Goal: Task Accomplishment & Management: Use online tool/utility

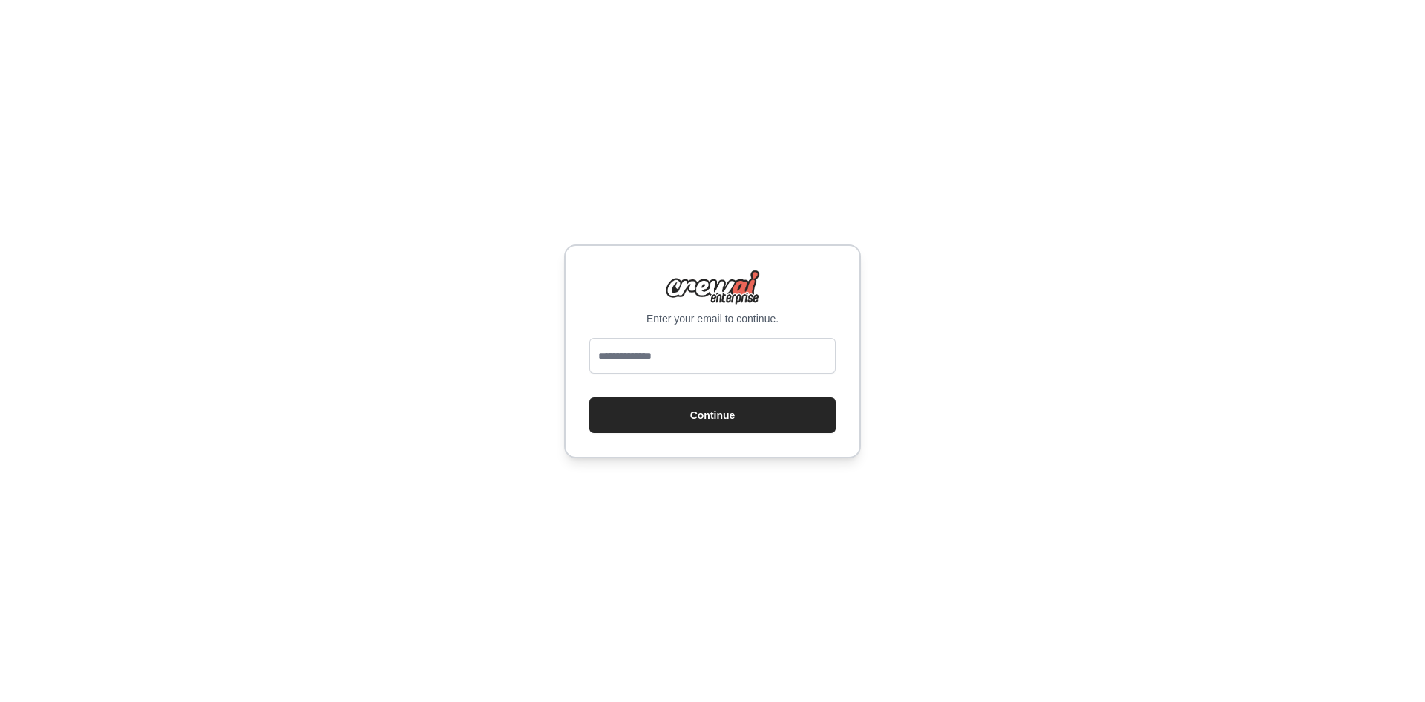
click at [952, 376] on div "Enter your email to continue. Continue" at bounding box center [712, 351] width 1425 height 702
click at [725, 338] on input "email" at bounding box center [712, 356] width 246 height 36
click at [1031, 359] on div "Enter your email to continue. Continue" at bounding box center [712, 351] width 1425 height 702
click at [735, 357] on input "email" at bounding box center [712, 356] width 246 height 36
type input "**********"
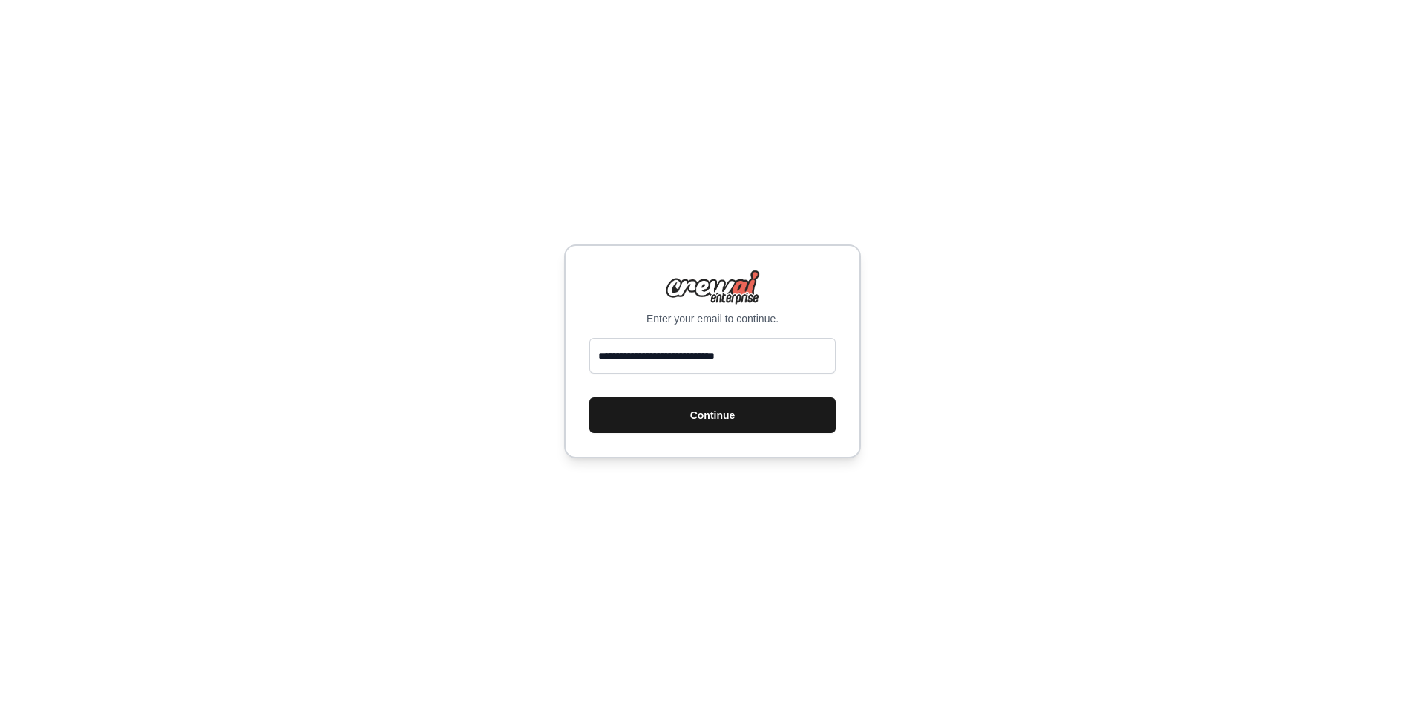
click at [676, 411] on button "Continue" at bounding box center [712, 415] width 246 height 36
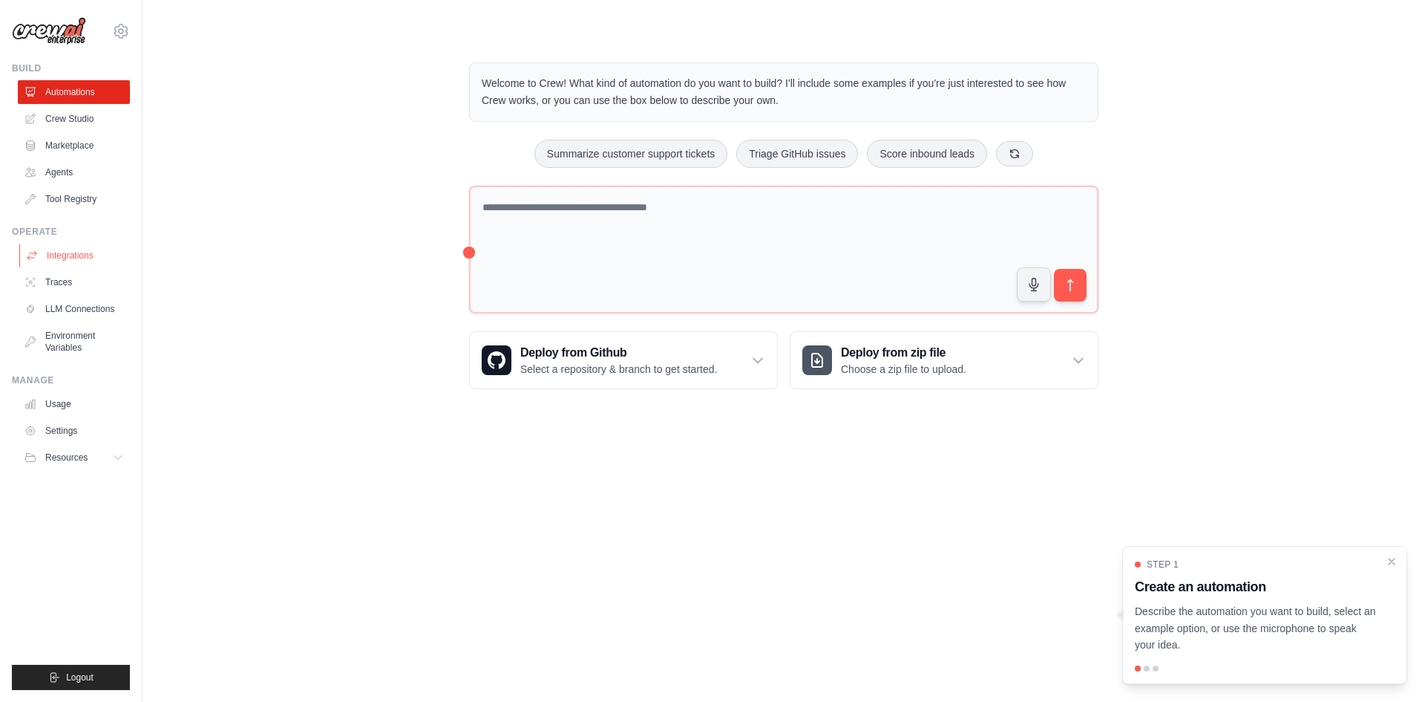
click at [99, 247] on link "Integrations" at bounding box center [75, 255] width 112 height 24
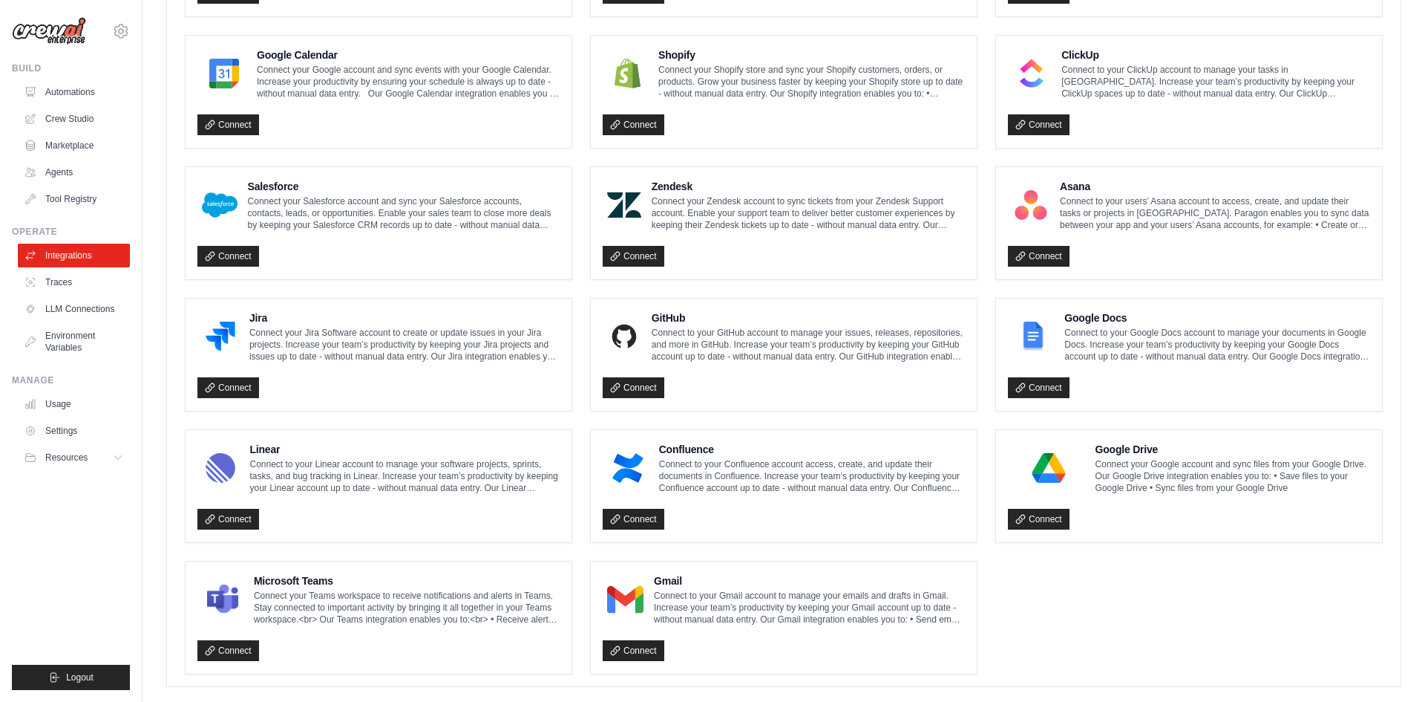
scroll to position [688, 0]
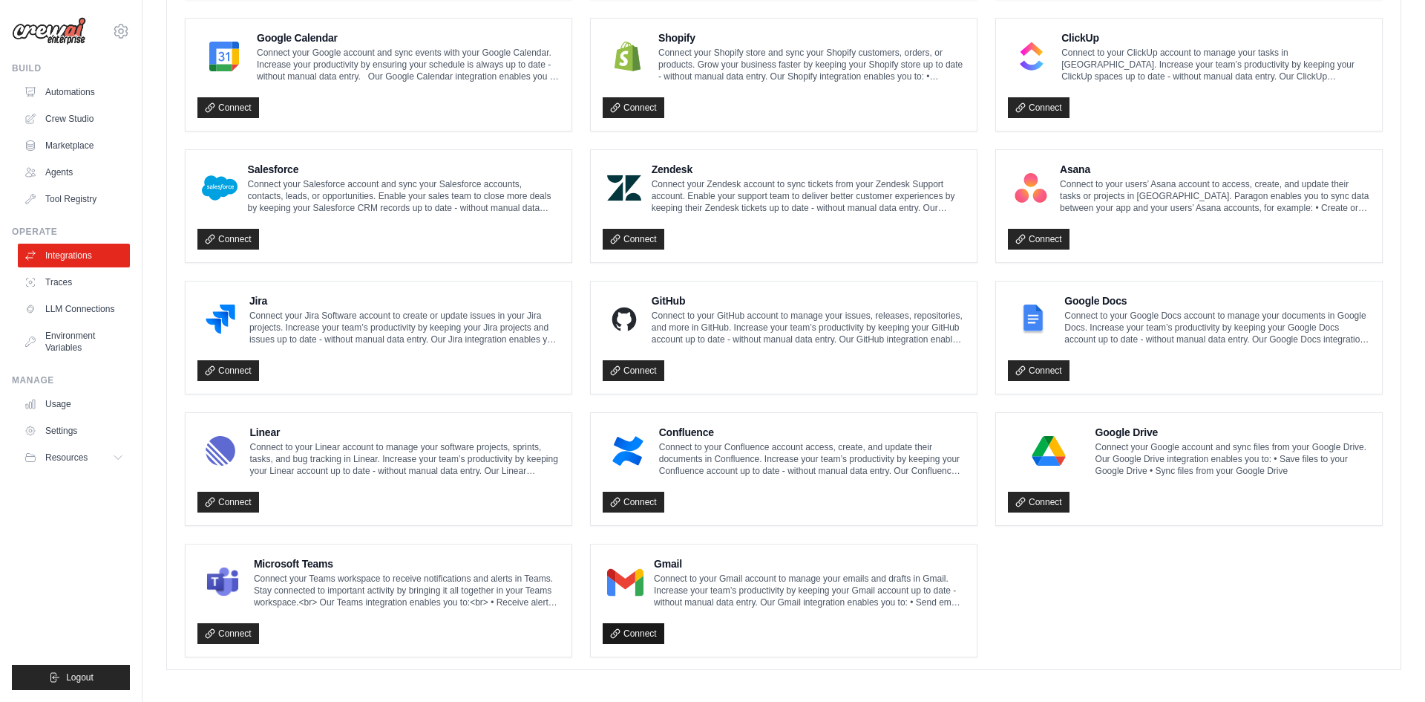
click at [639, 633] on link "Connect" at bounding box center [634, 633] width 62 height 21
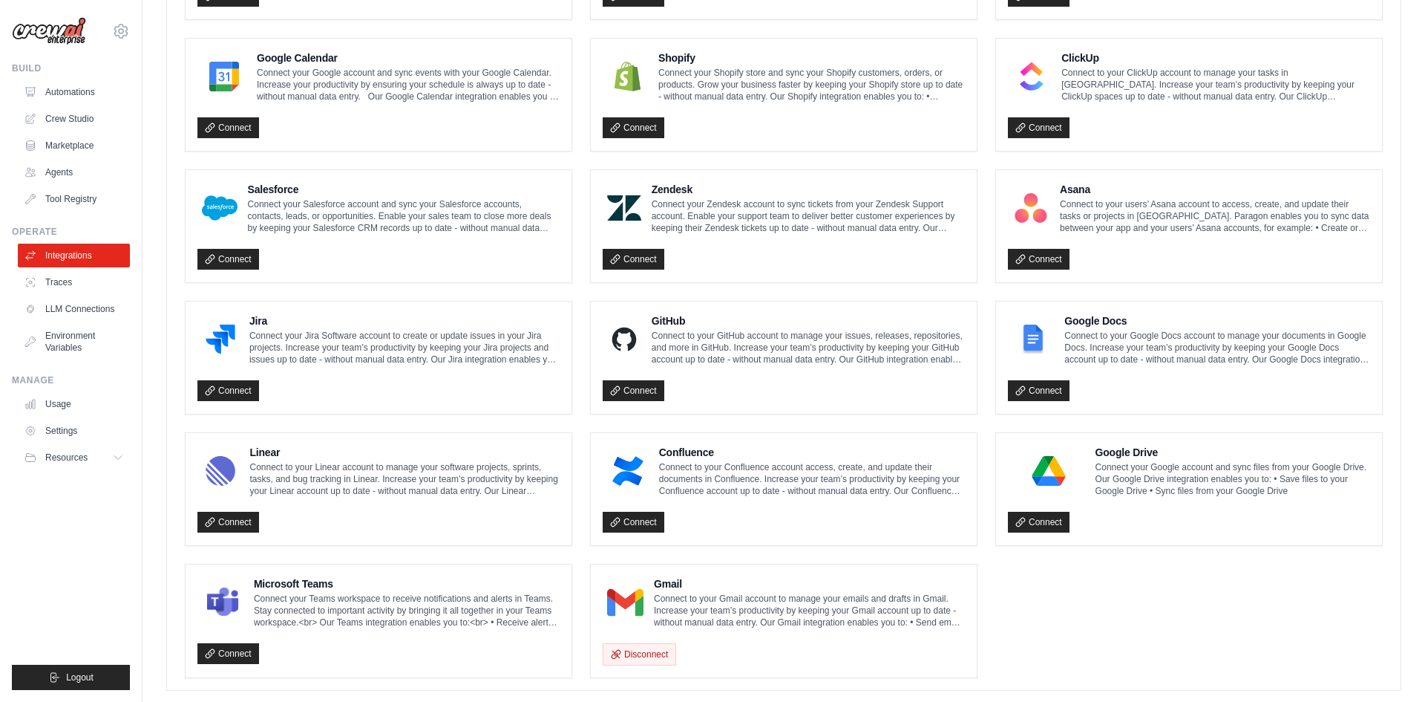
scroll to position [633, 0]
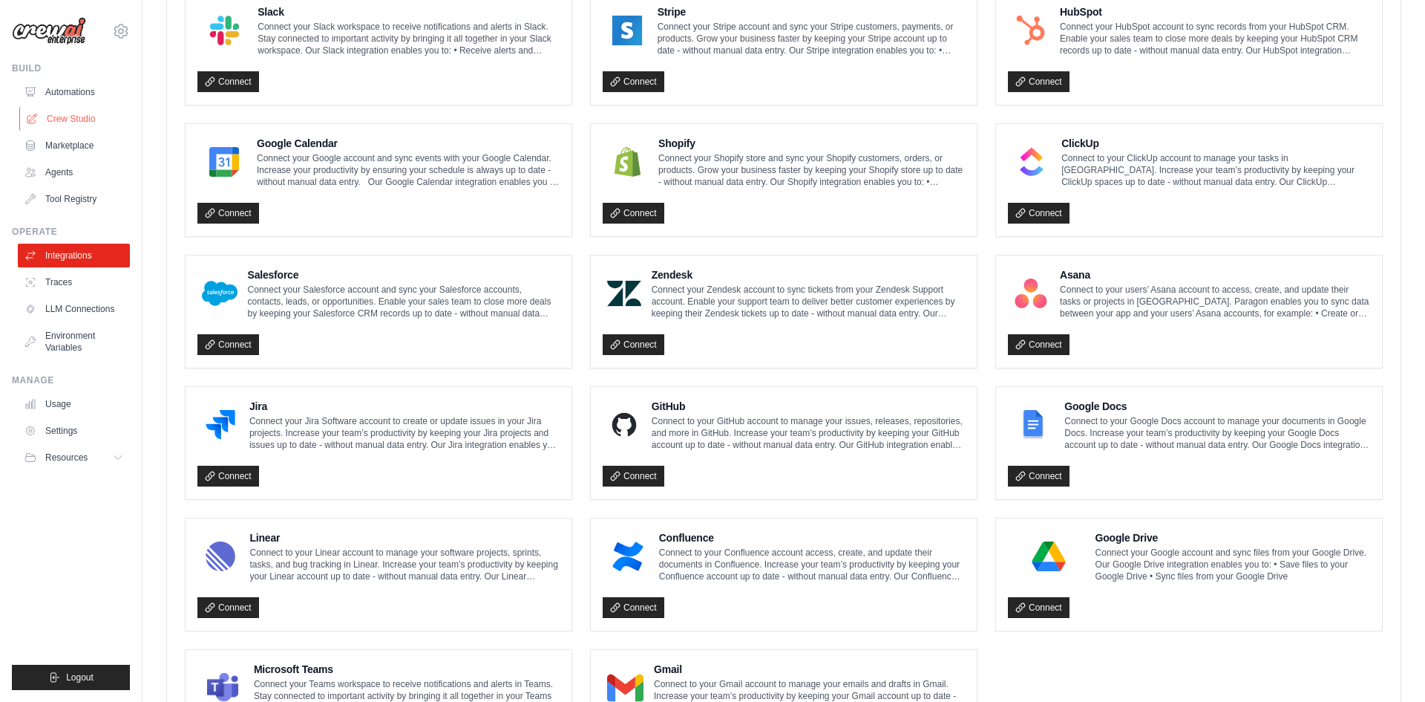
click at [49, 122] on link "Crew Studio" at bounding box center [75, 119] width 112 height 24
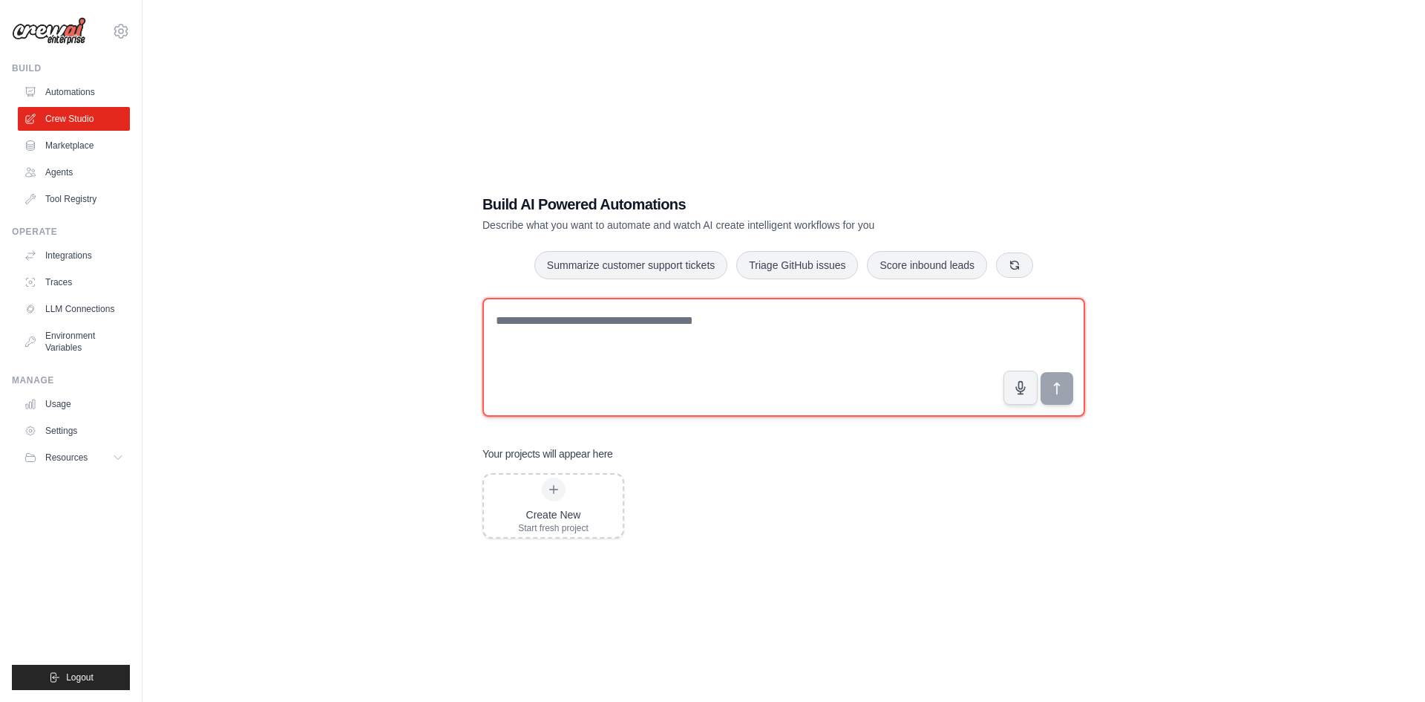
click at [607, 328] on textarea at bounding box center [784, 357] width 603 height 119
type textarea "**********"
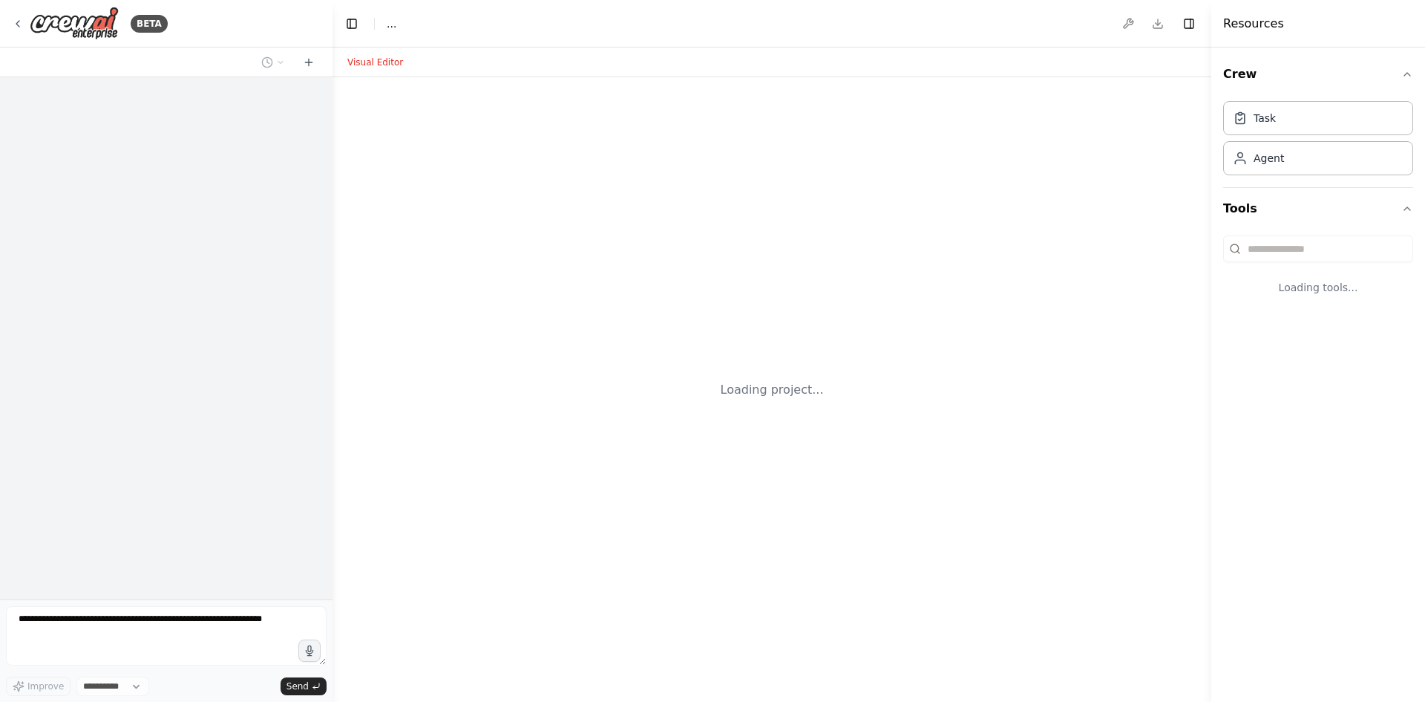
select select "****"
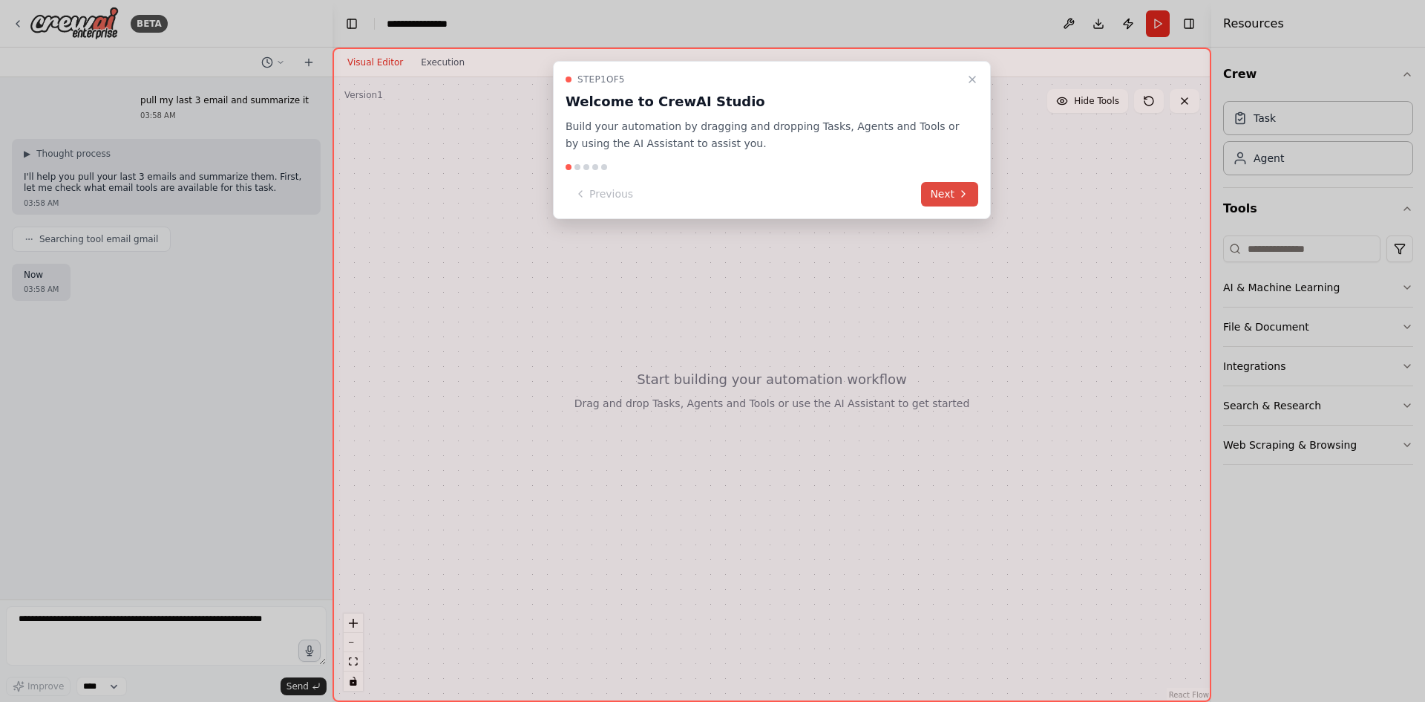
click at [943, 193] on button "Next" at bounding box center [949, 194] width 57 height 24
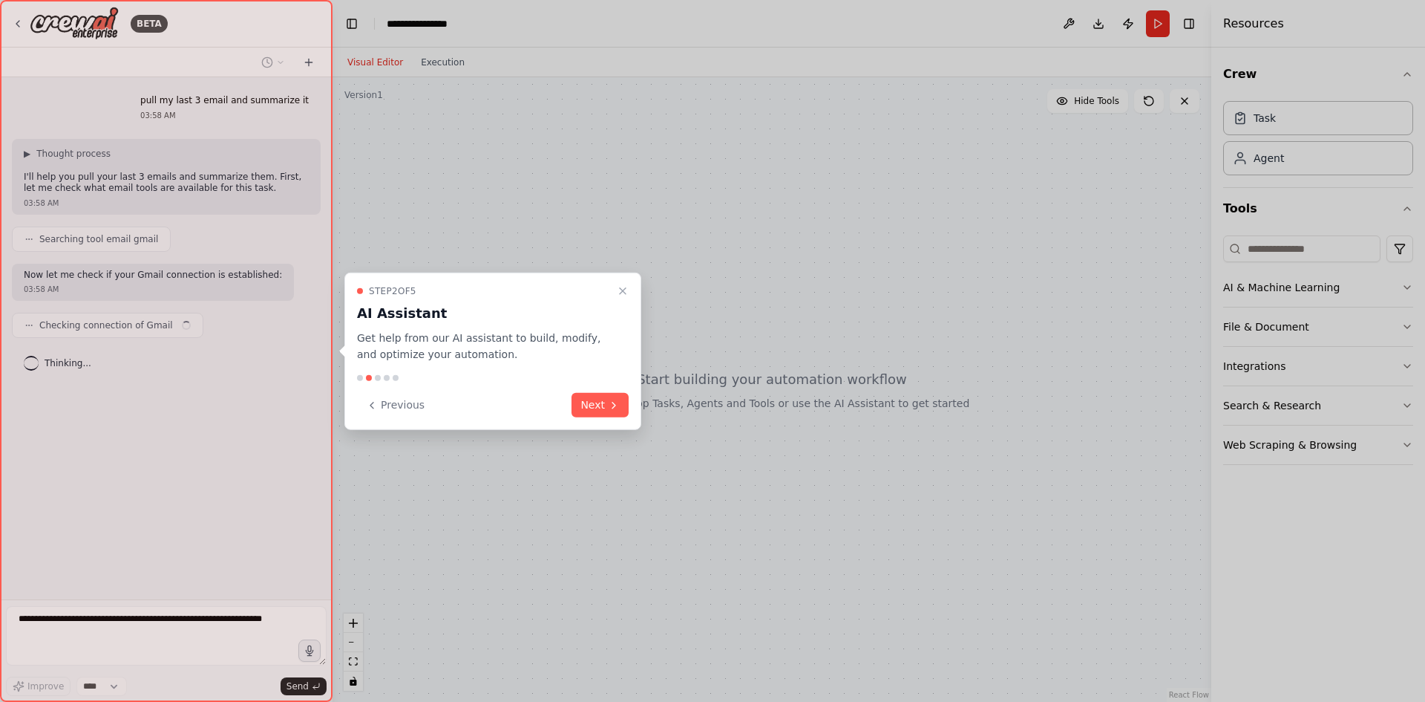
click at [943, 193] on div at bounding box center [712, 351] width 1425 height 702
click at [583, 412] on button "Next" at bounding box center [600, 405] width 57 height 24
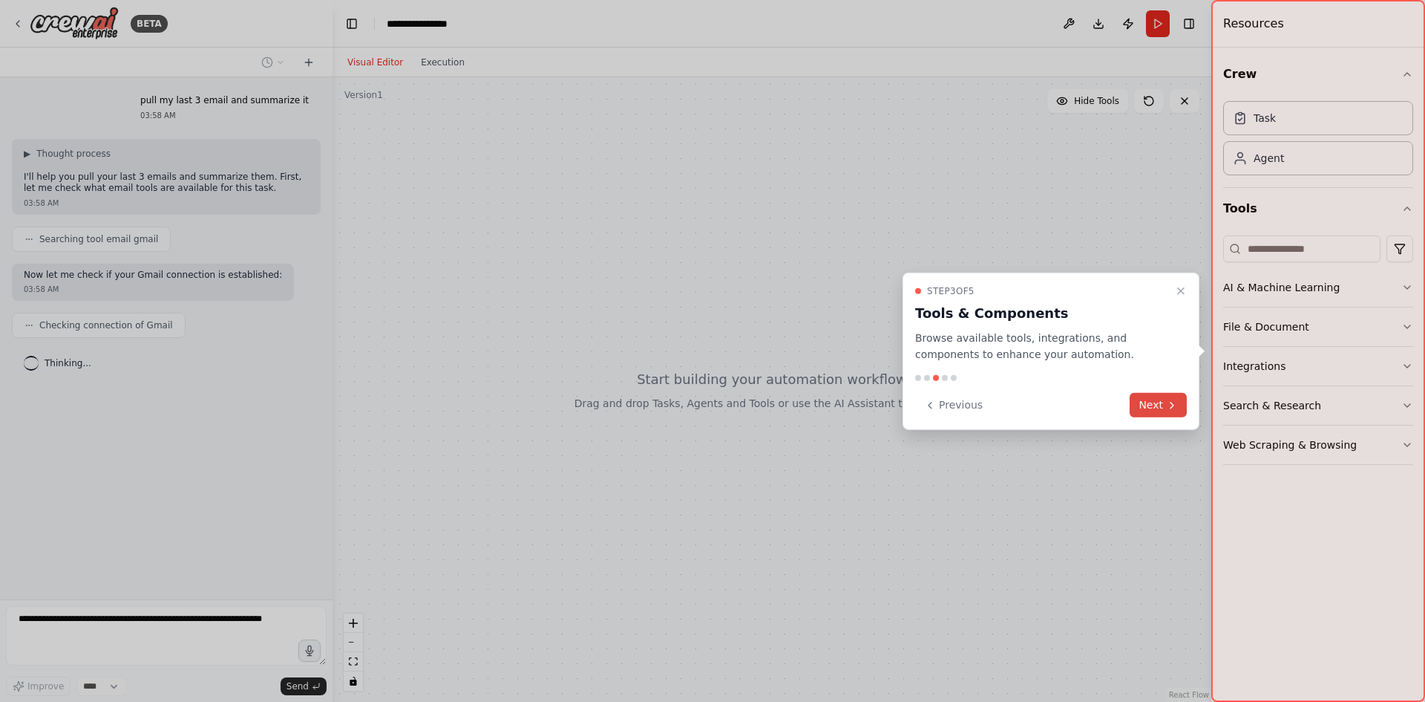
click at [1173, 397] on button "Next" at bounding box center [1158, 405] width 57 height 24
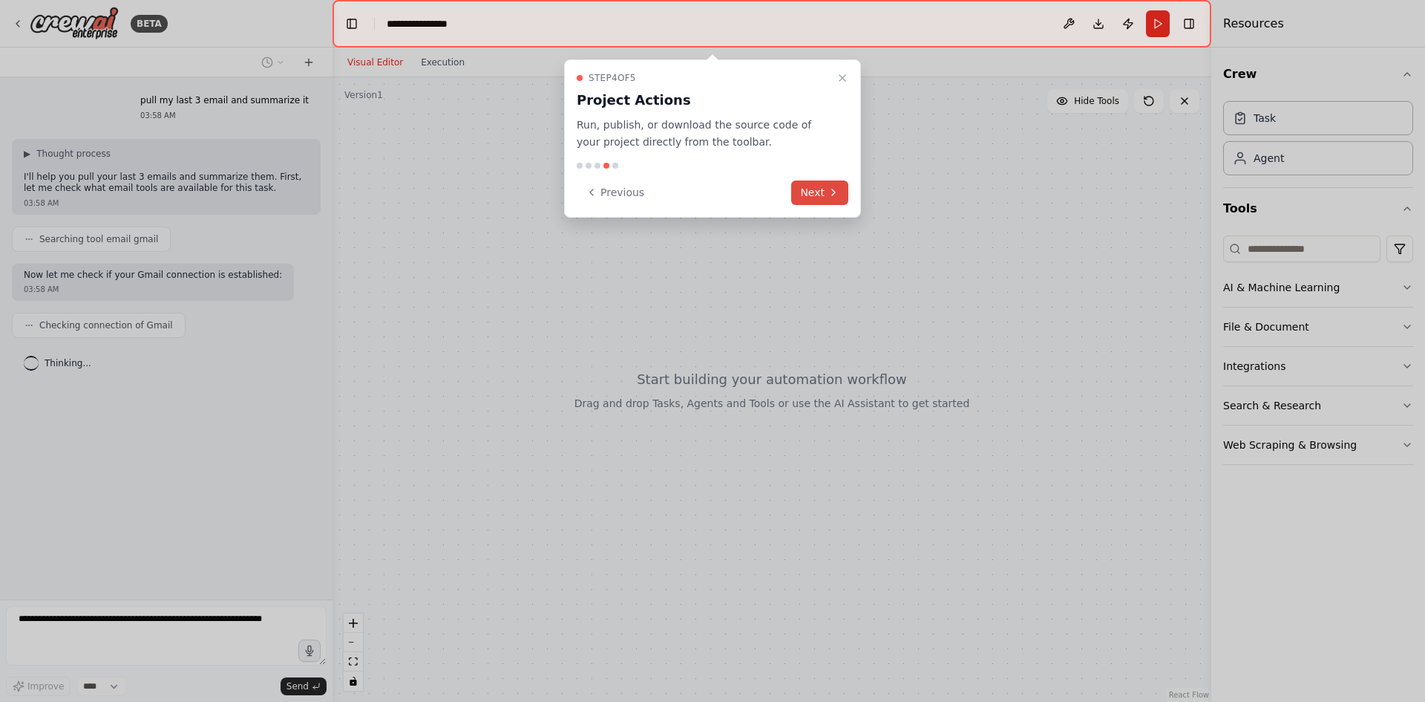
click at [818, 194] on button "Next" at bounding box center [819, 192] width 57 height 24
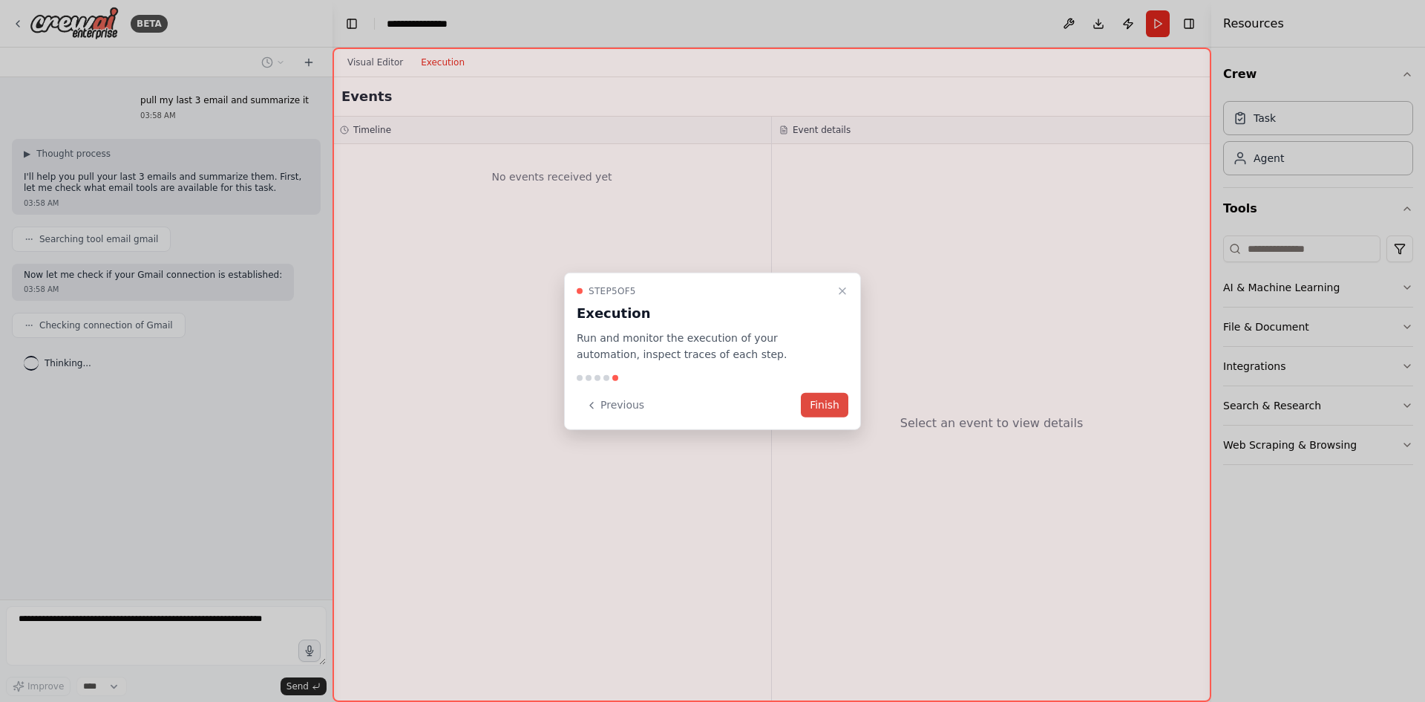
click at [823, 399] on button "Finish" at bounding box center [825, 405] width 48 height 24
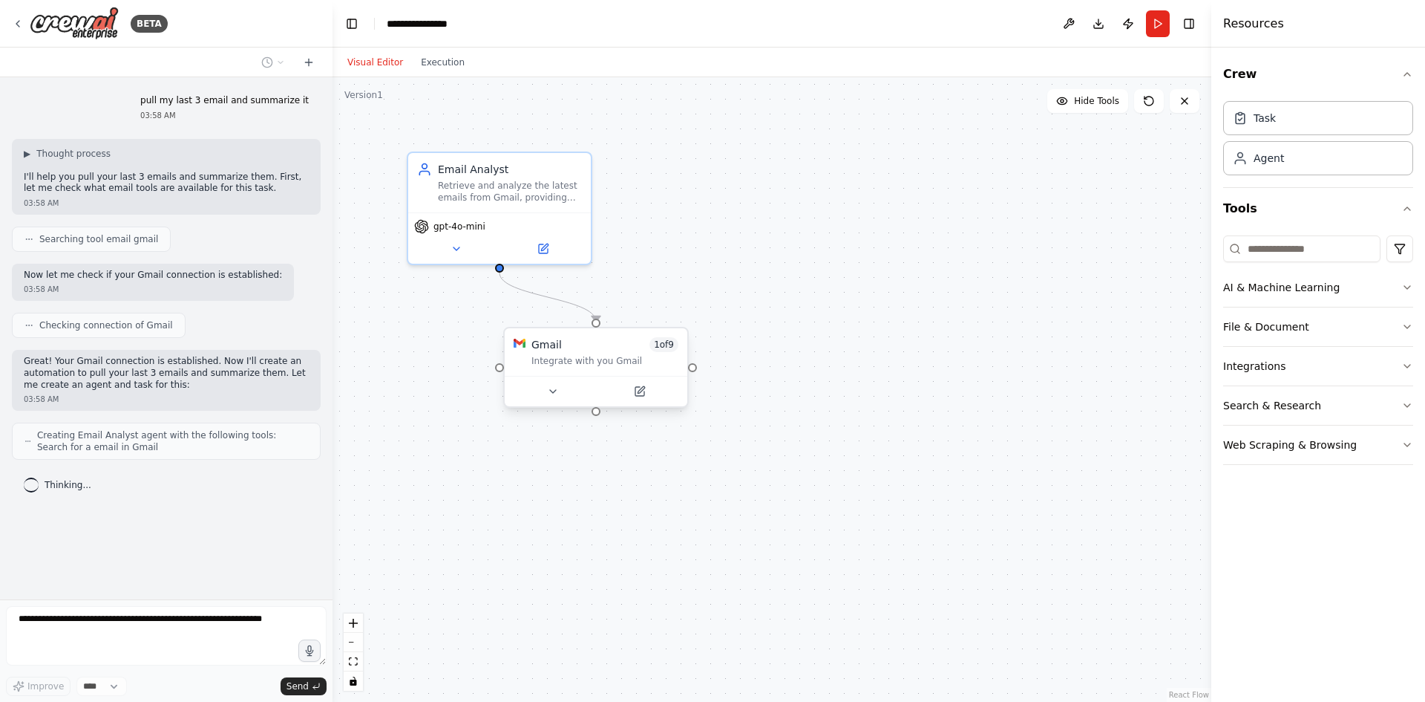
click at [560, 401] on div at bounding box center [596, 391] width 183 height 30
click at [572, 381] on div at bounding box center [596, 391] width 183 height 30
click at [549, 391] on icon at bounding box center [553, 391] width 12 height 12
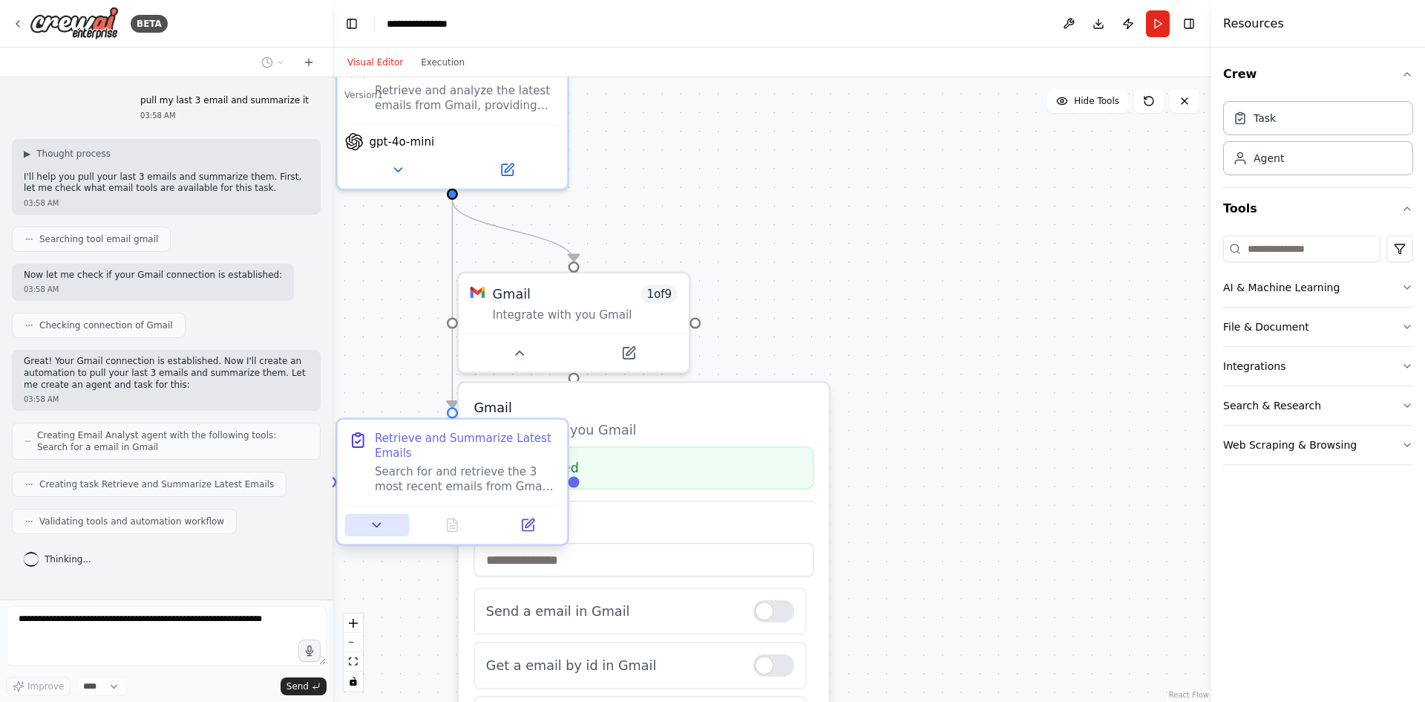
click at [367, 523] on button at bounding box center [377, 525] width 64 height 22
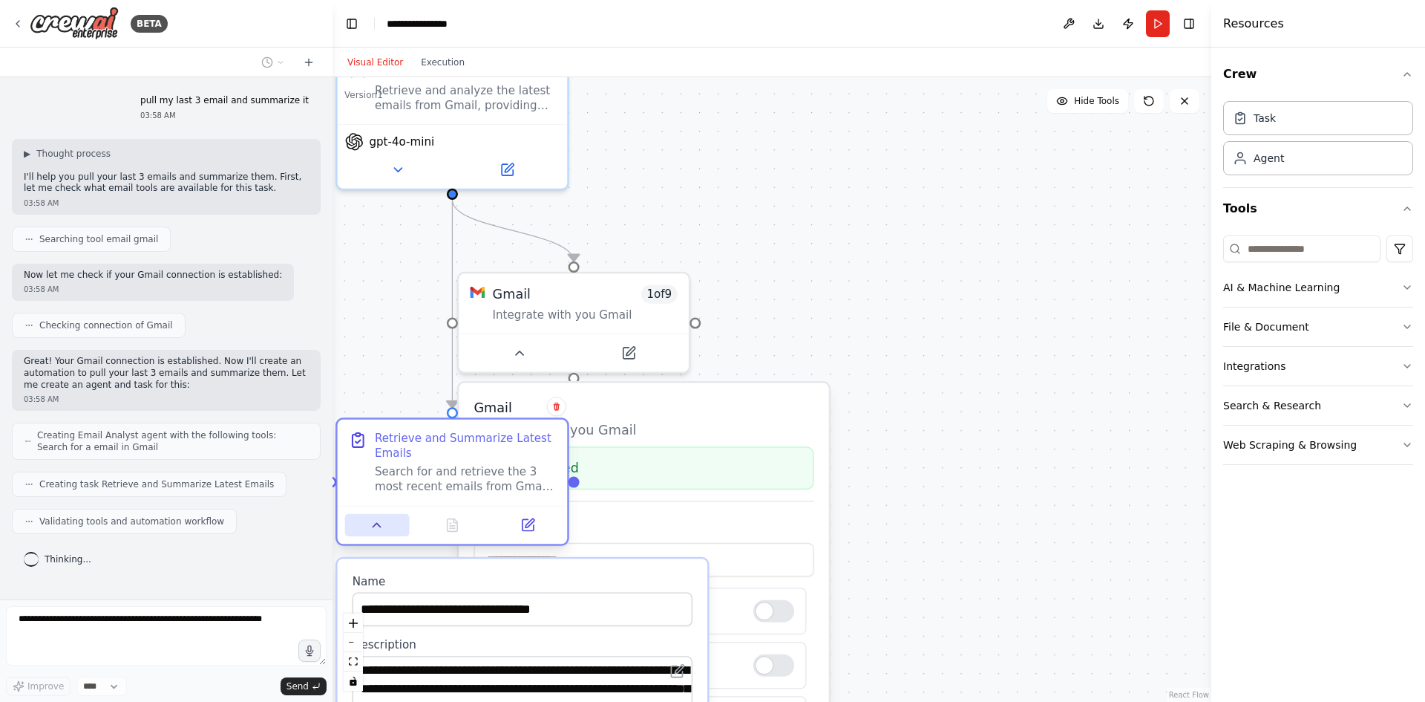
click at [367, 523] on button at bounding box center [377, 525] width 64 height 22
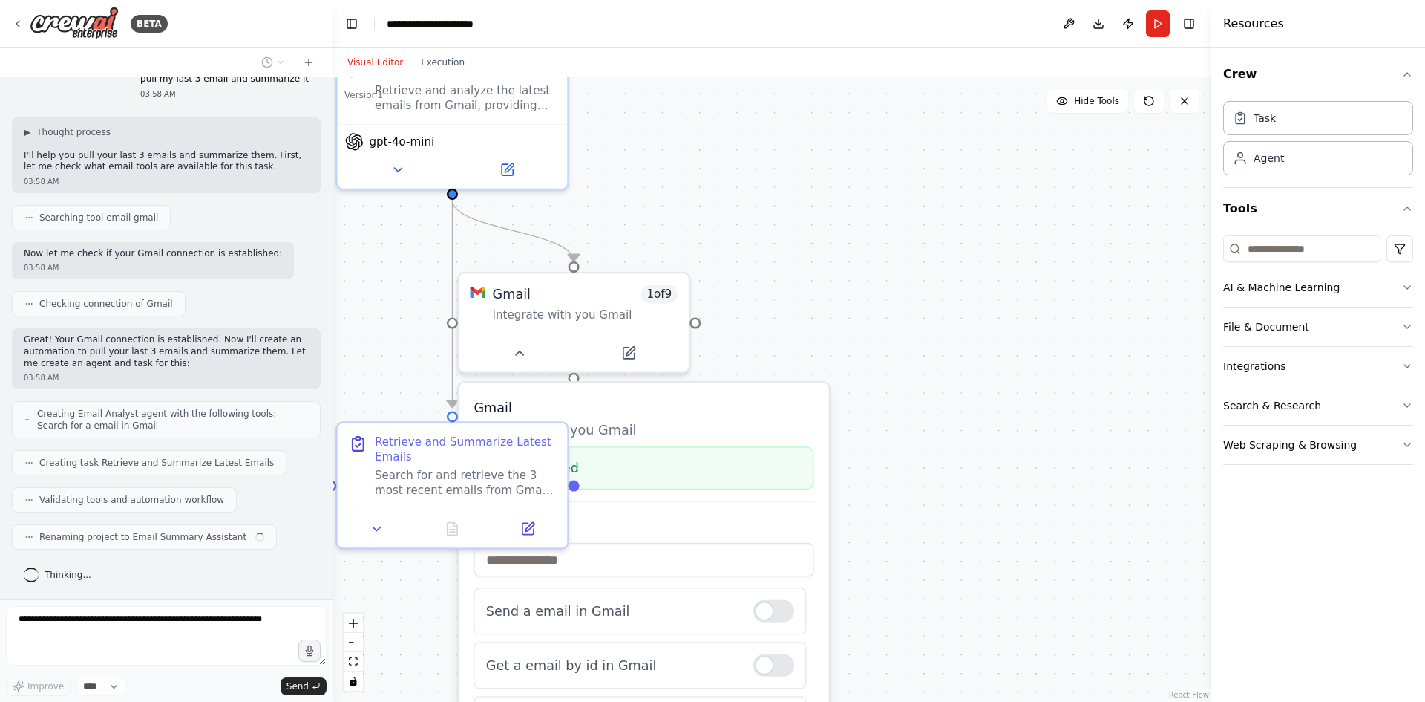
click at [743, 425] on p "Integrate with you Gmail" at bounding box center [644, 429] width 340 height 19
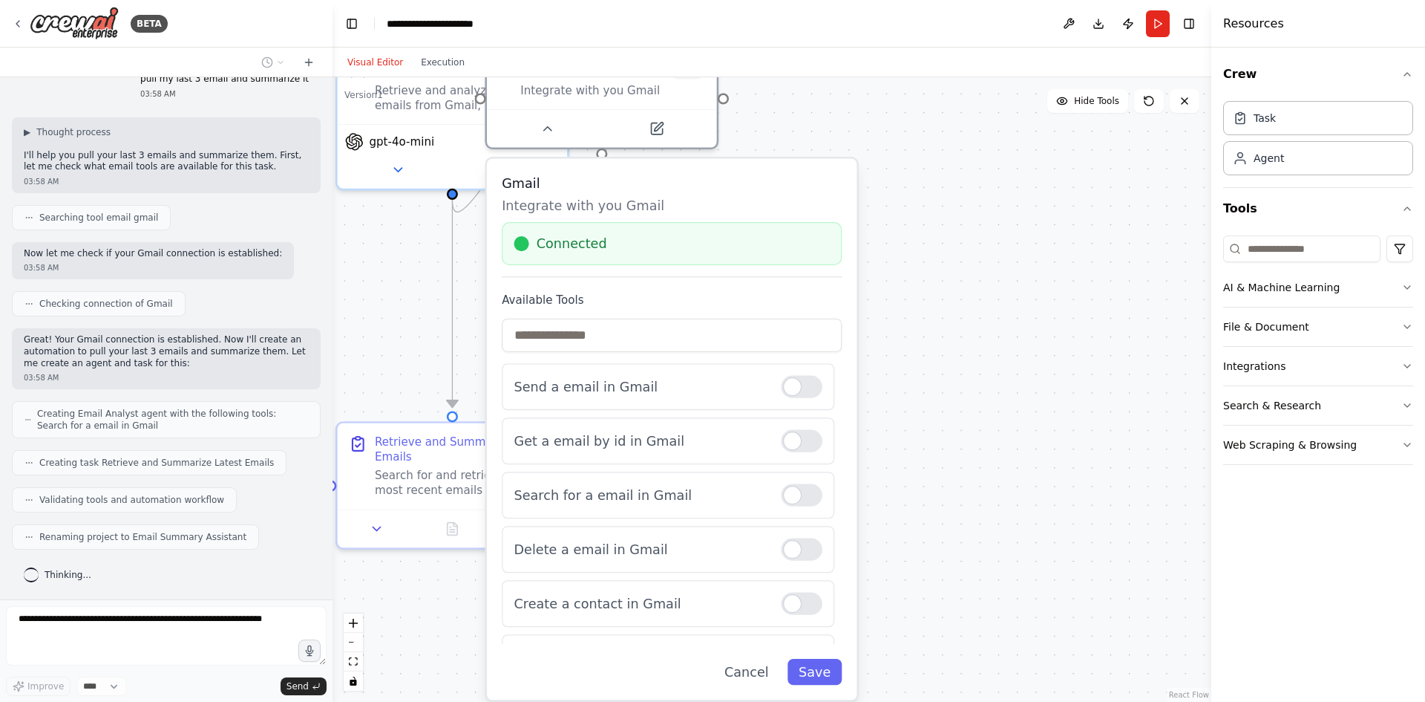
drag, startPoint x: 745, startPoint y: 422, endPoint x: 770, endPoint y: 197, distance: 226.3
click at [770, 197] on p "Integrate with you Gmail" at bounding box center [672, 205] width 340 height 19
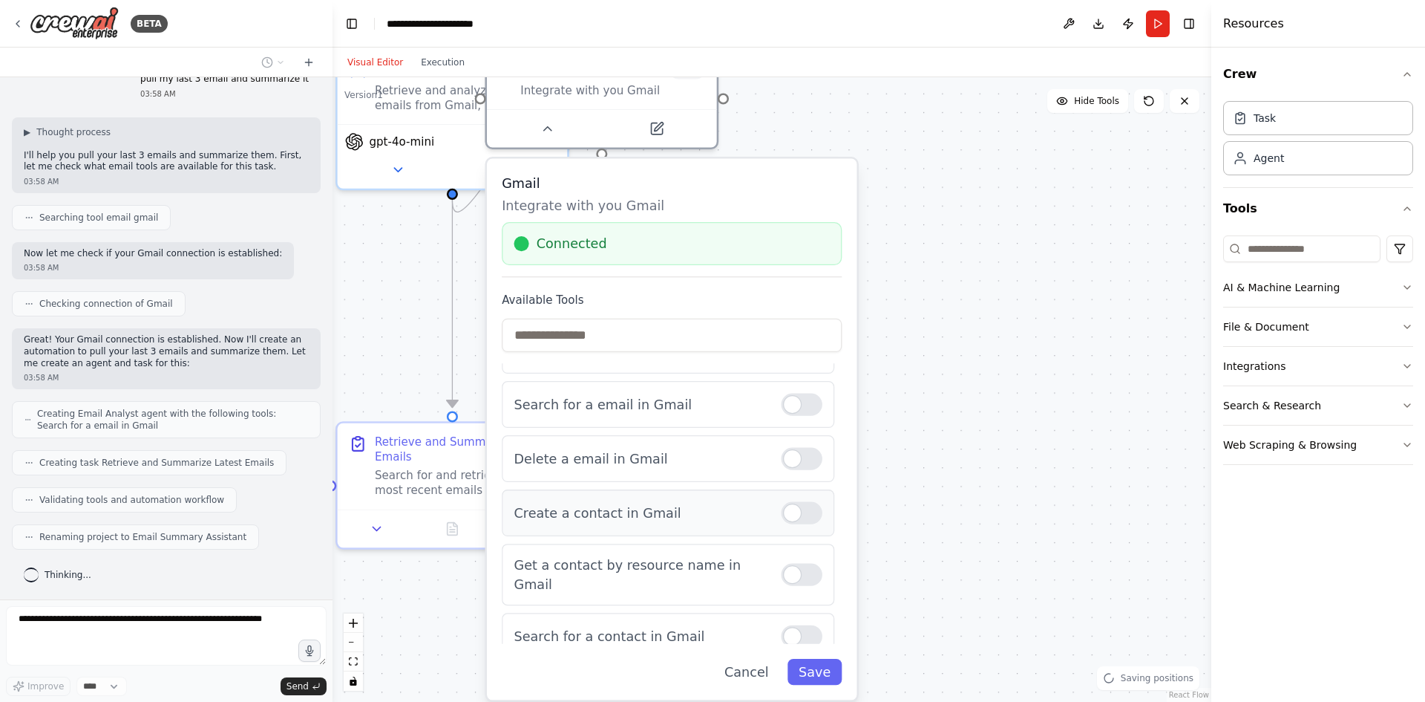
scroll to position [74, 0]
click at [794, 454] on div at bounding box center [802, 456] width 41 height 22
click at [701, 452] on p "Delete a email in Gmail" at bounding box center [640, 455] width 252 height 19
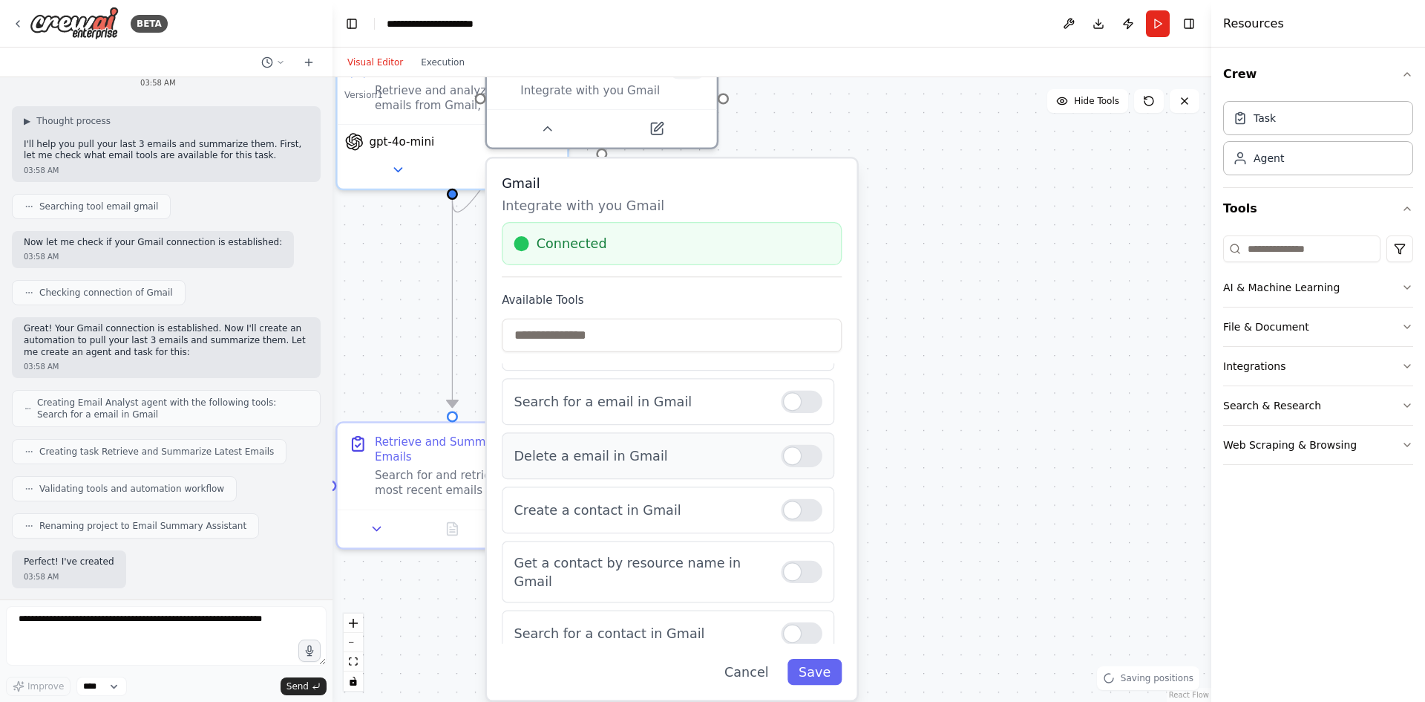
click at [589, 457] on p "Delete a email in Gmail" at bounding box center [640, 455] width 252 height 19
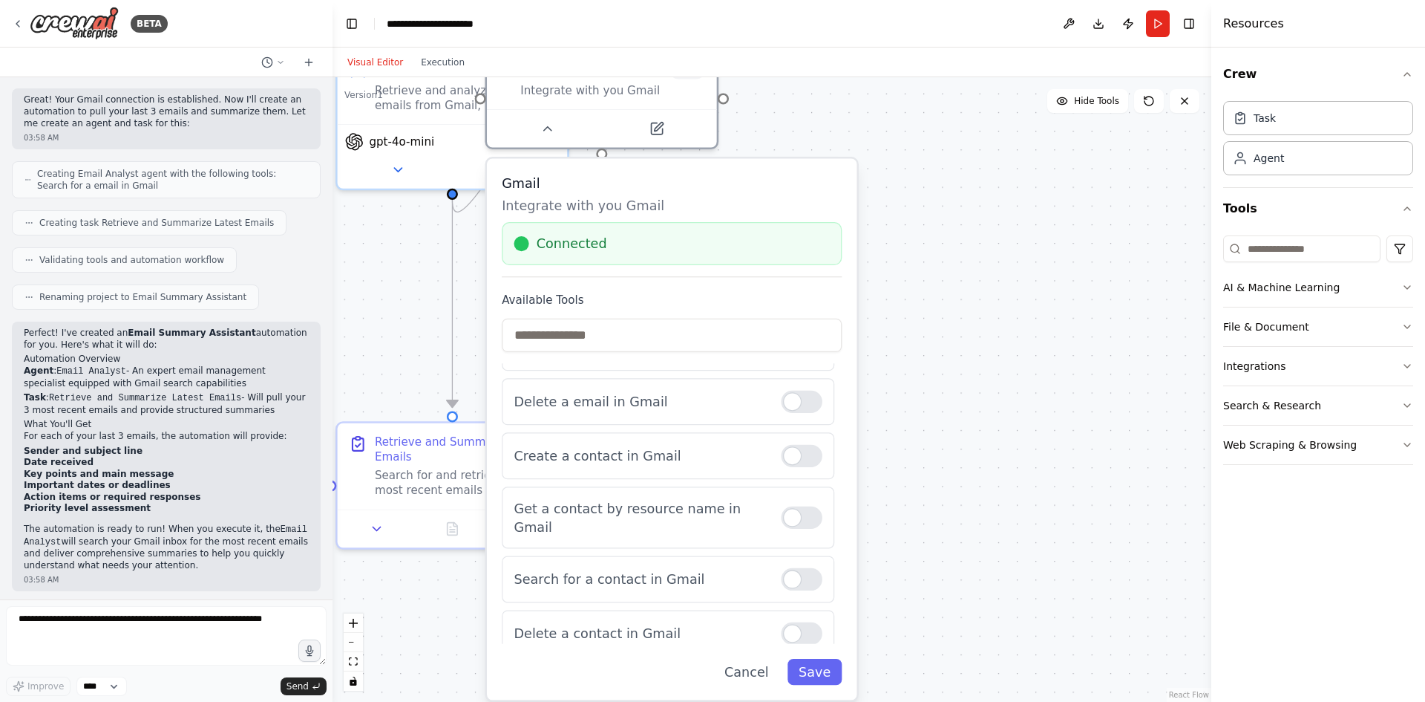
scroll to position [125, 0]
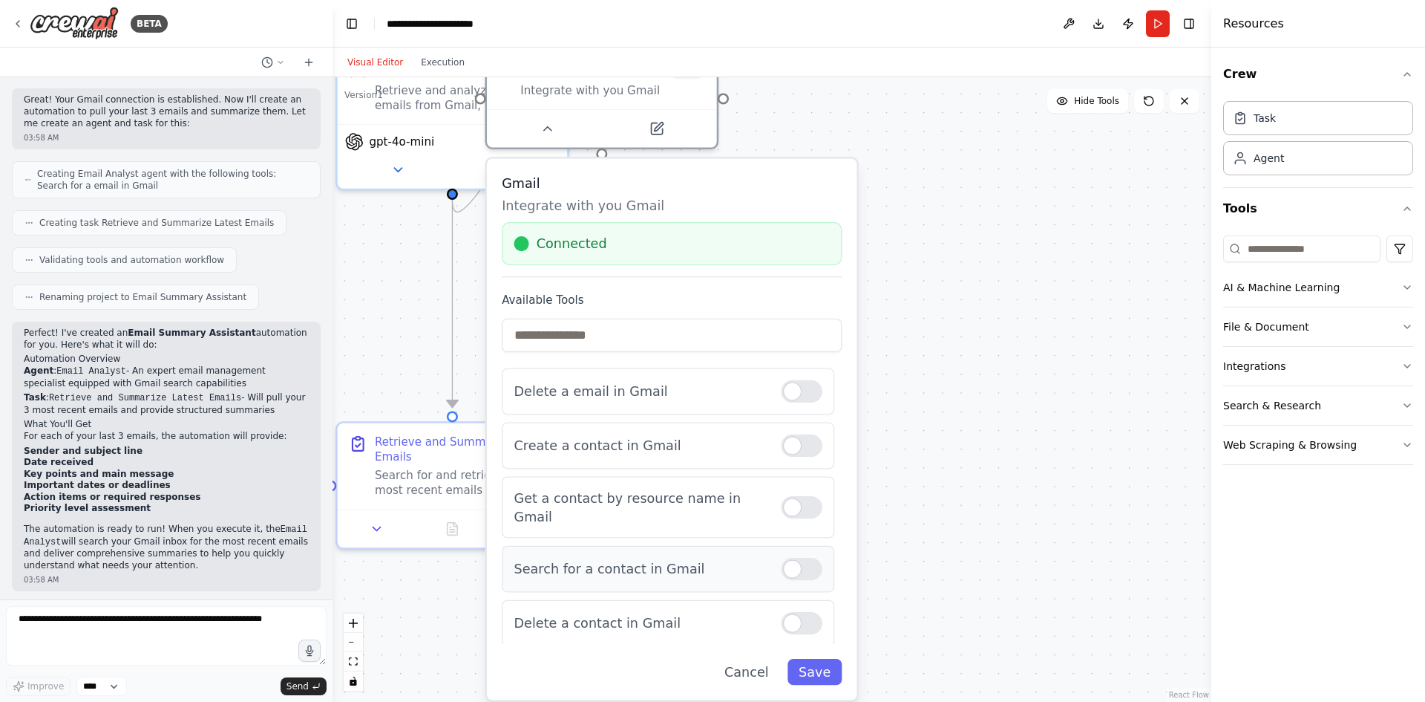
click at [718, 560] on p "Search for a contact in Gmail" at bounding box center [640, 569] width 252 height 19
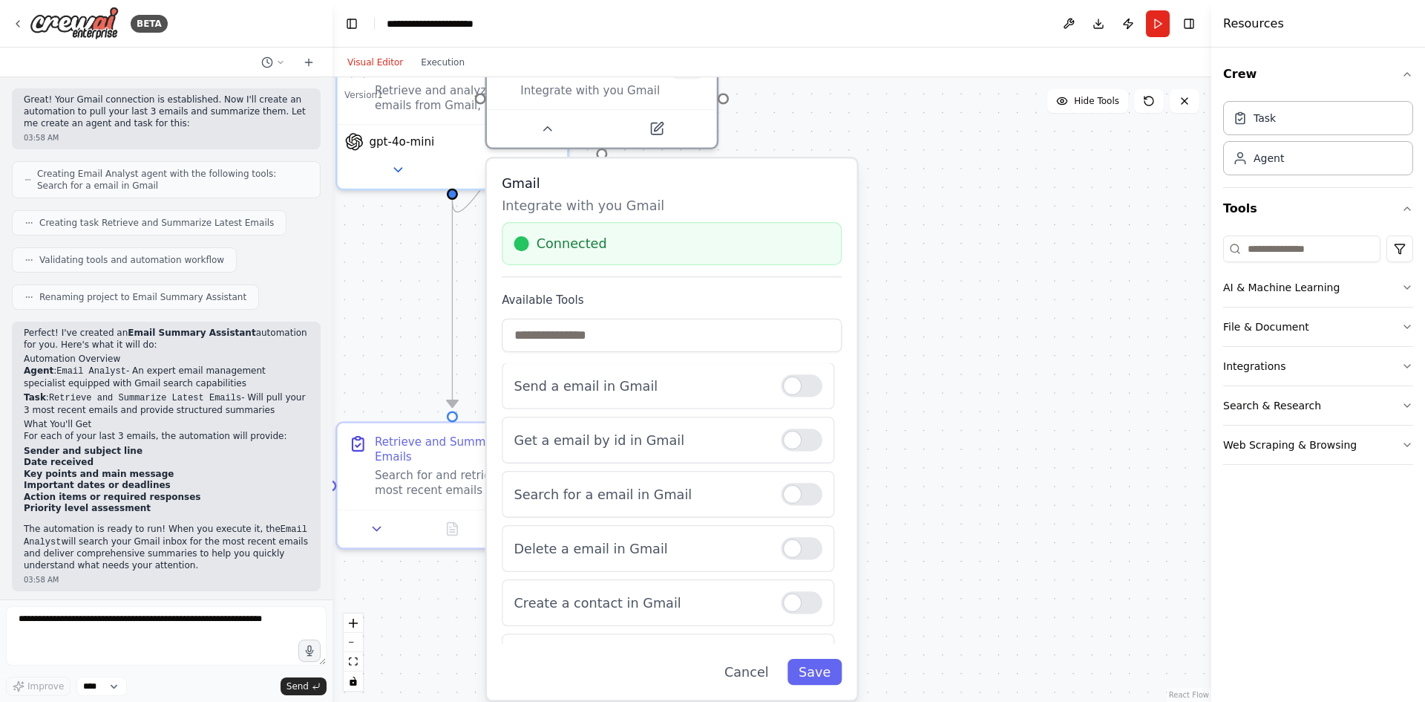
scroll to position [0, 0]
click at [790, 506] on div "Search for a email in Gmail" at bounding box center [668, 494] width 333 height 47
click at [797, 497] on div at bounding box center [802, 495] width 41 height 22
click at [800, 494] on div at bounding box center [802, 495] width 41 height 22
click at [798, 432] on div at bounding box center [802, 441] width 41 height 22
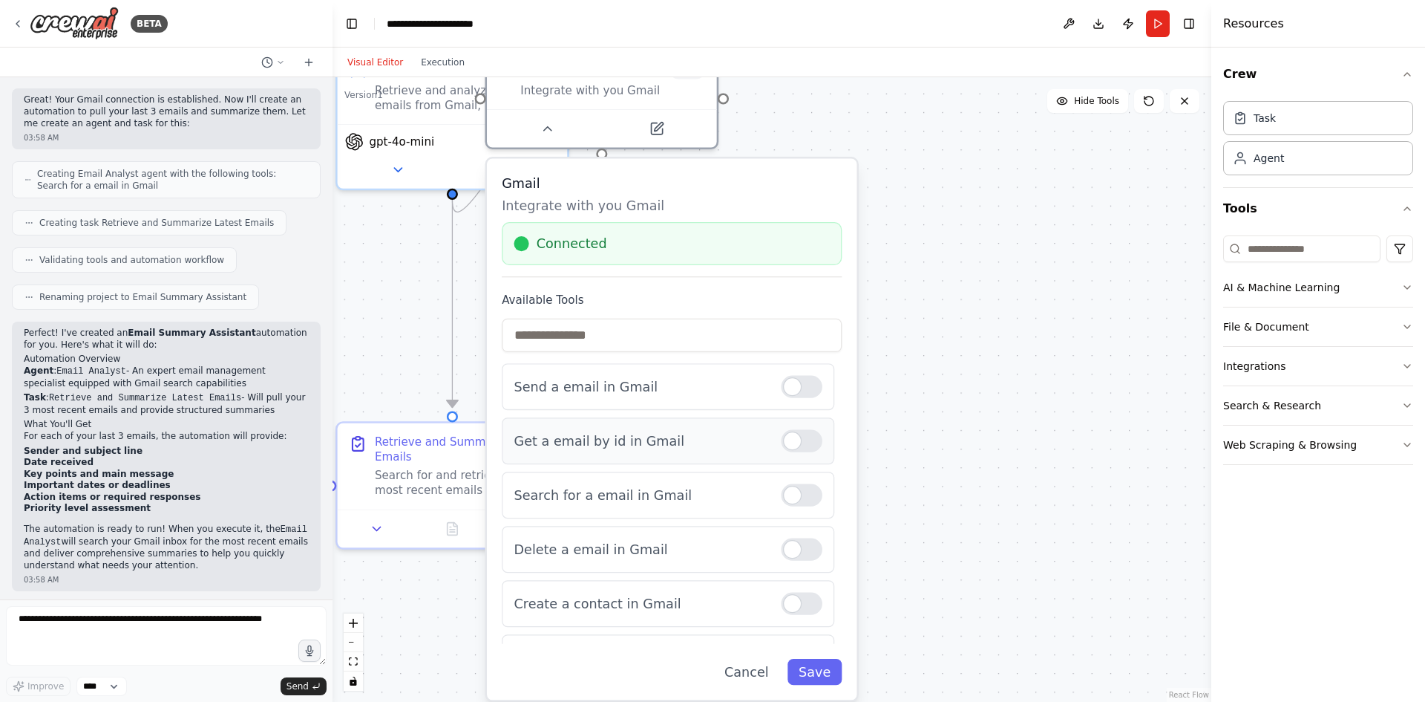
click at [798, 432] on div at bounding box center [802, 441] width 41 height 22
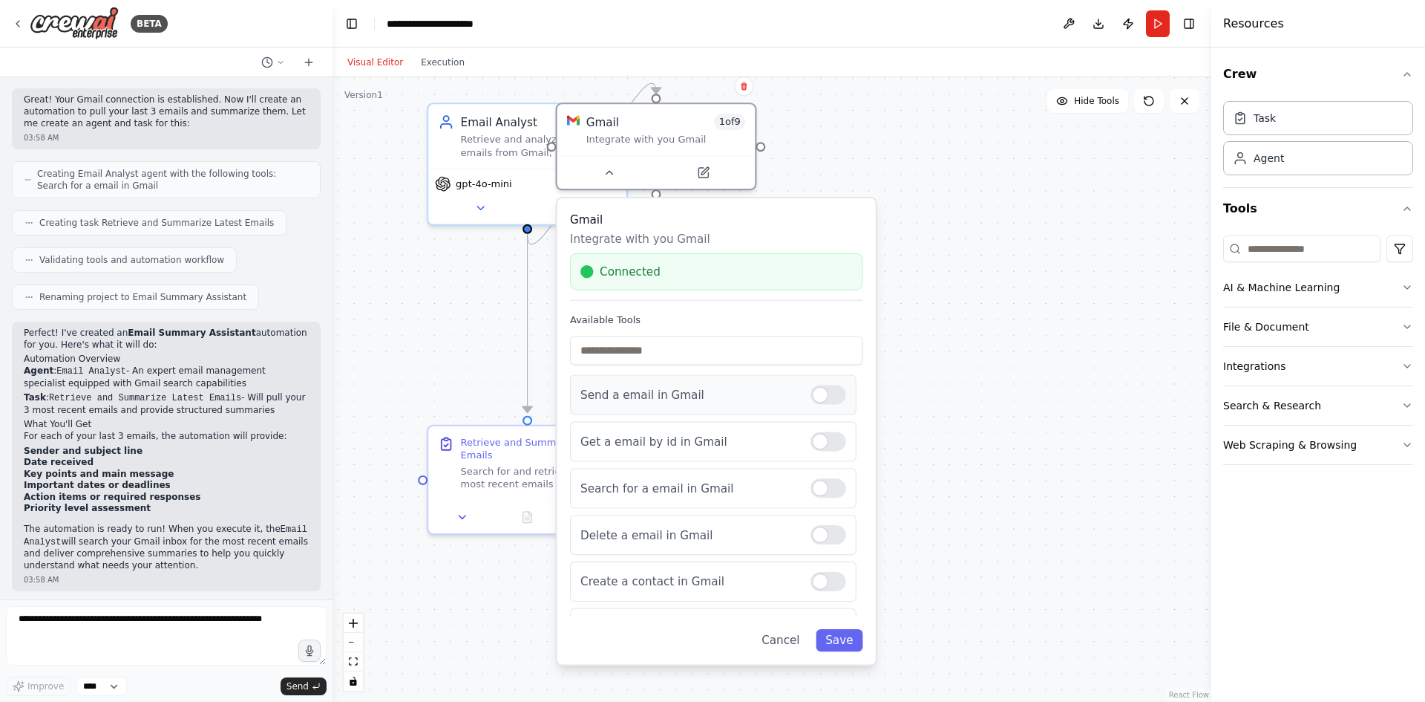
click at [825, 388] on div at bounding box center [829, 394] width 36 height 19
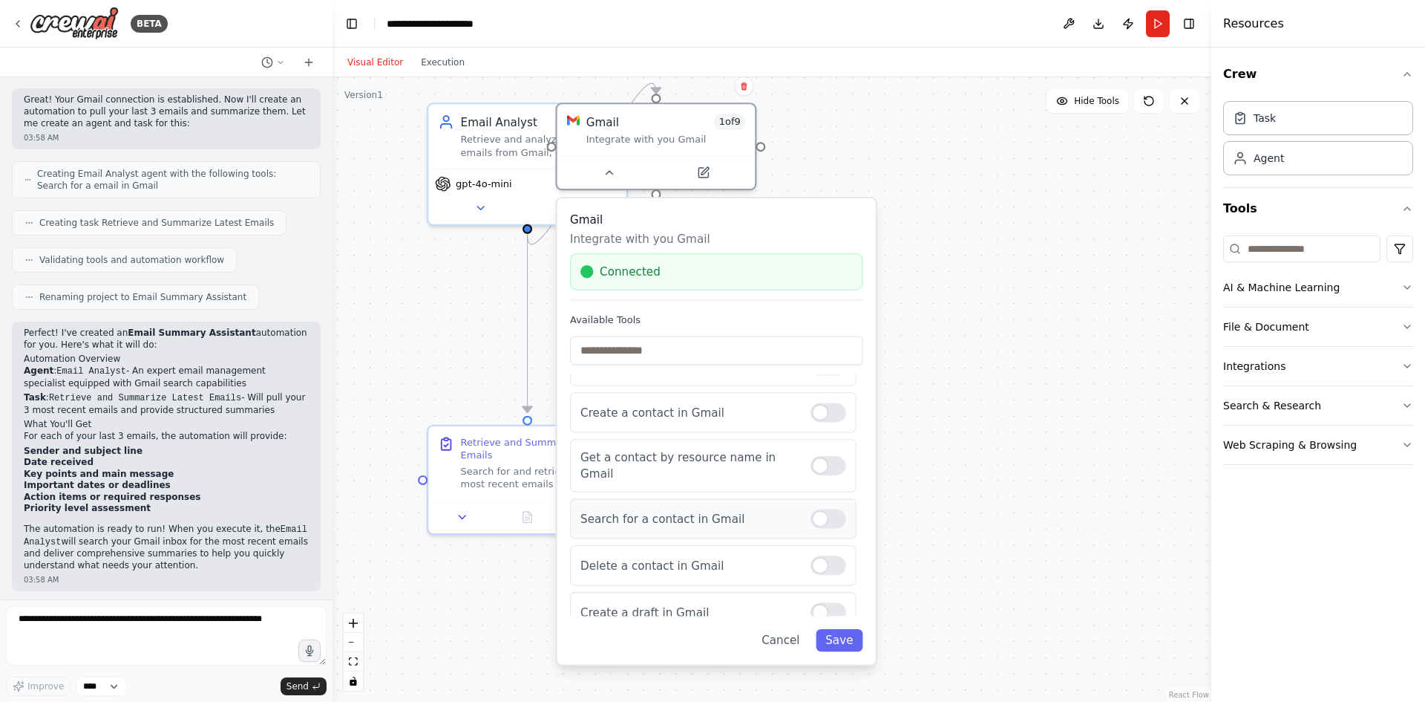
scroll to position [159, 0]
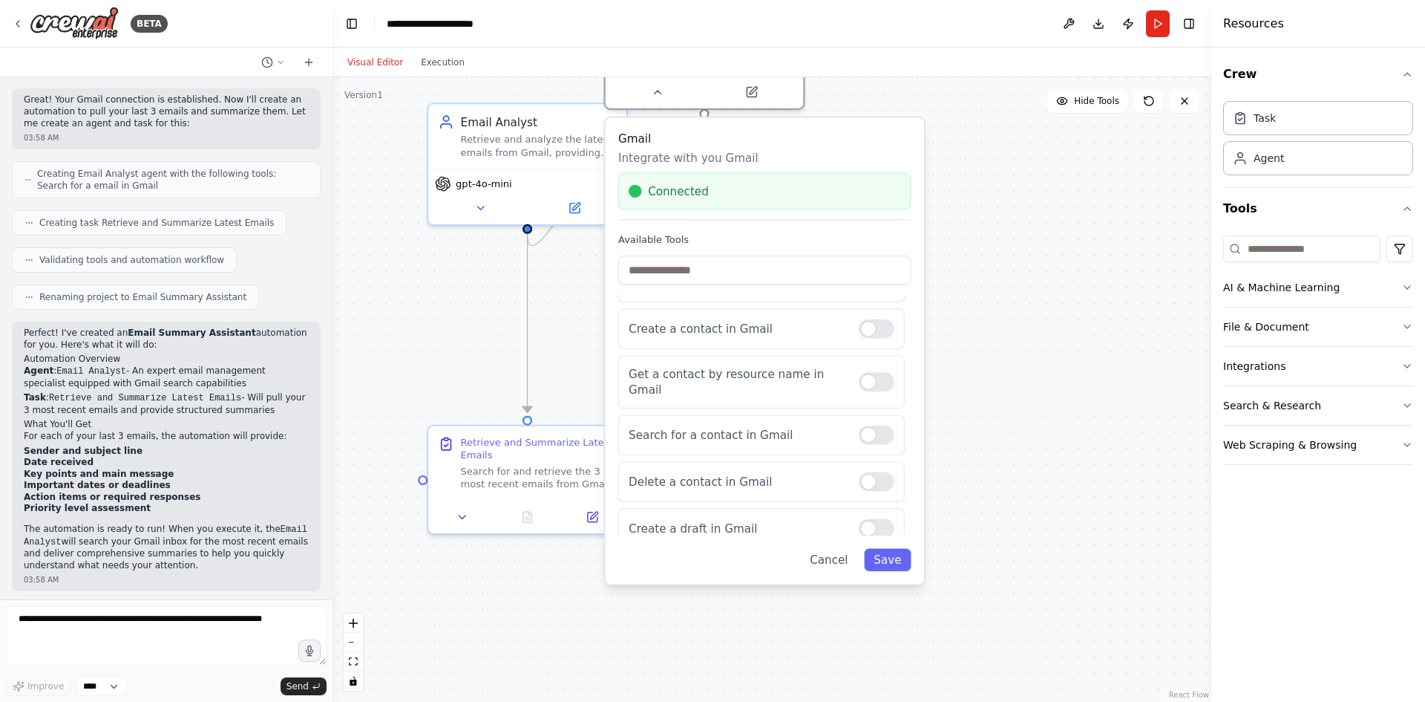
drag, startPoint x: 823, startPoint y: 207, endPoint x: 828, endPoint y: 199, distance: 10.1
click at [862, 126] on div "Gmail Integrate with you Gmail Connected Available Tools Send a email in Gmail …" at bounding box center [765, 350] width 318 height 465
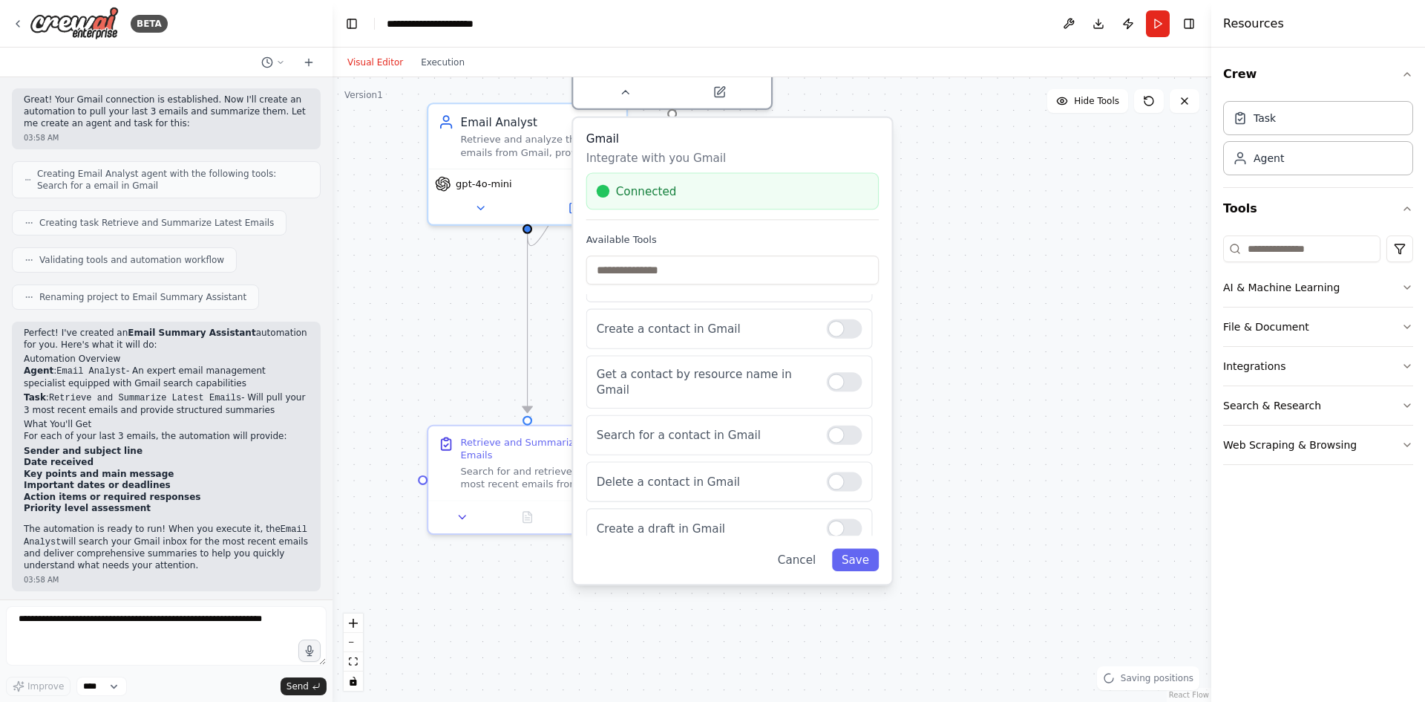
drag, startPoint x: 761, startPoint y: 572, endPoint x: 728, endPoint y: 595, distance: 40.1
click at [728, 583] on div "Gmail Integrate with you Gmail Connected Available Tools Send a email in Gmail …" at bounding box center [732, 350] width 318 height 465
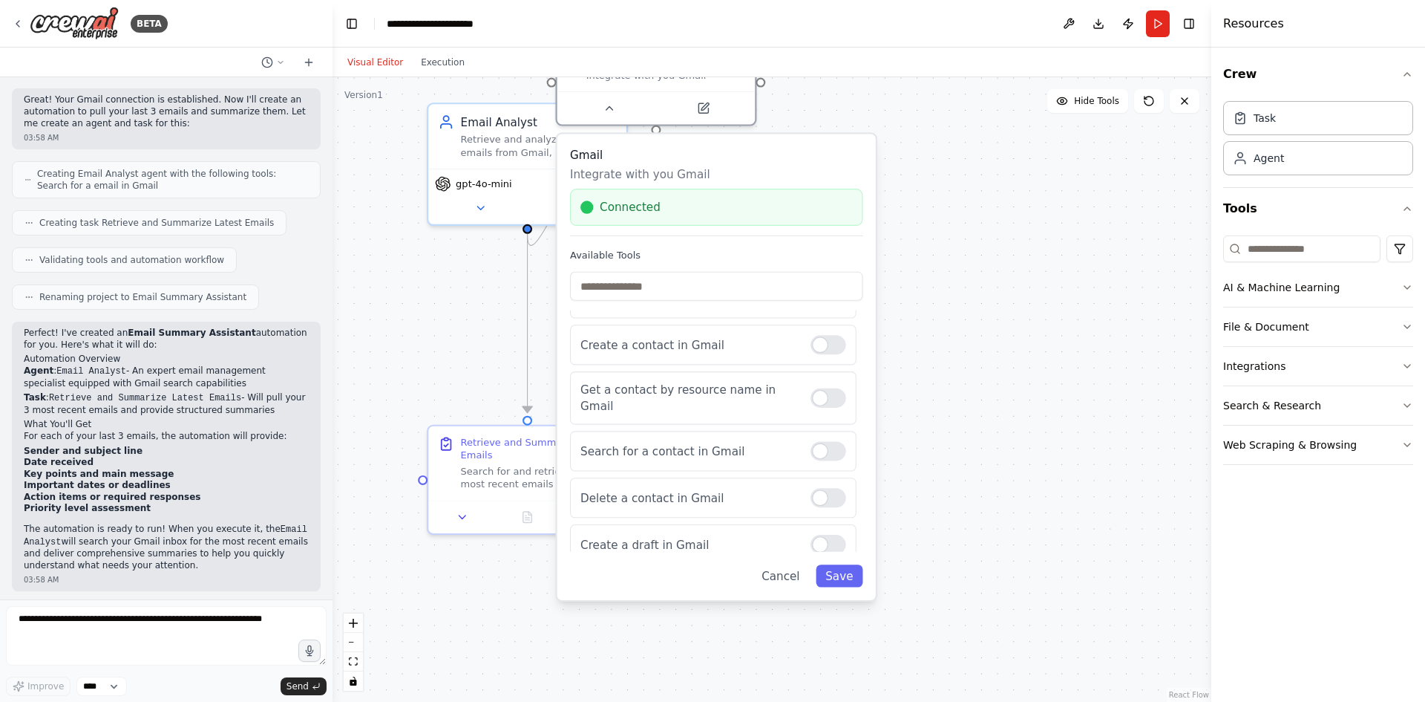
drag, startPoint x: 725, startPoint y: 604, endPoint x: 712, endPoint y: 589, distance: 20.0
click at [725, 604] on div ".deletable-edge-delete-btn { width: 20px; height: 20px; border: 0px solid #ffff…" at bounding box center [772, 389] width 879 height 624
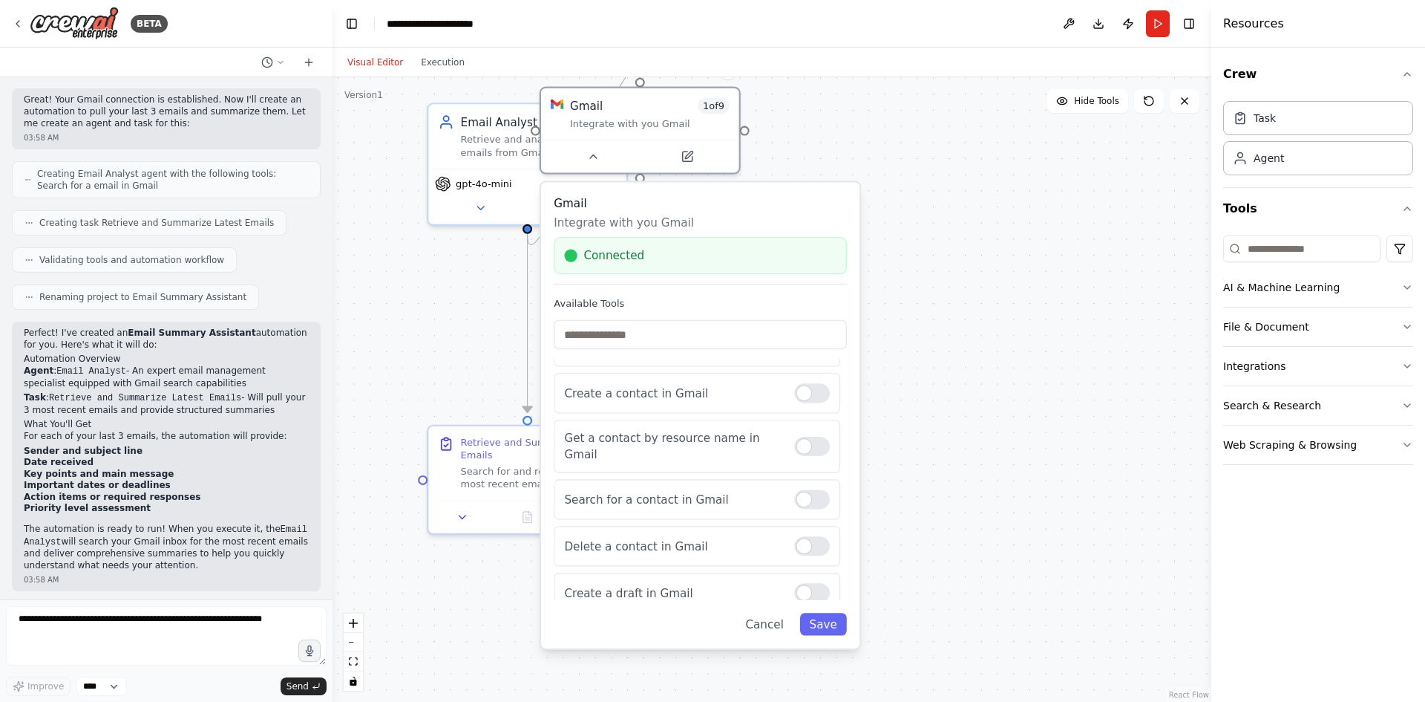
drag, startPoint x: 702, startPoint y: 592, endPoint x: 687, endPoint y: 642, distance: 51.9
click at [688, 642] on div "Gmail Integrate with you Gmail Connected Available Tools Send a email in Gmail …" at bounding box center [700, 414] width 318 height 465
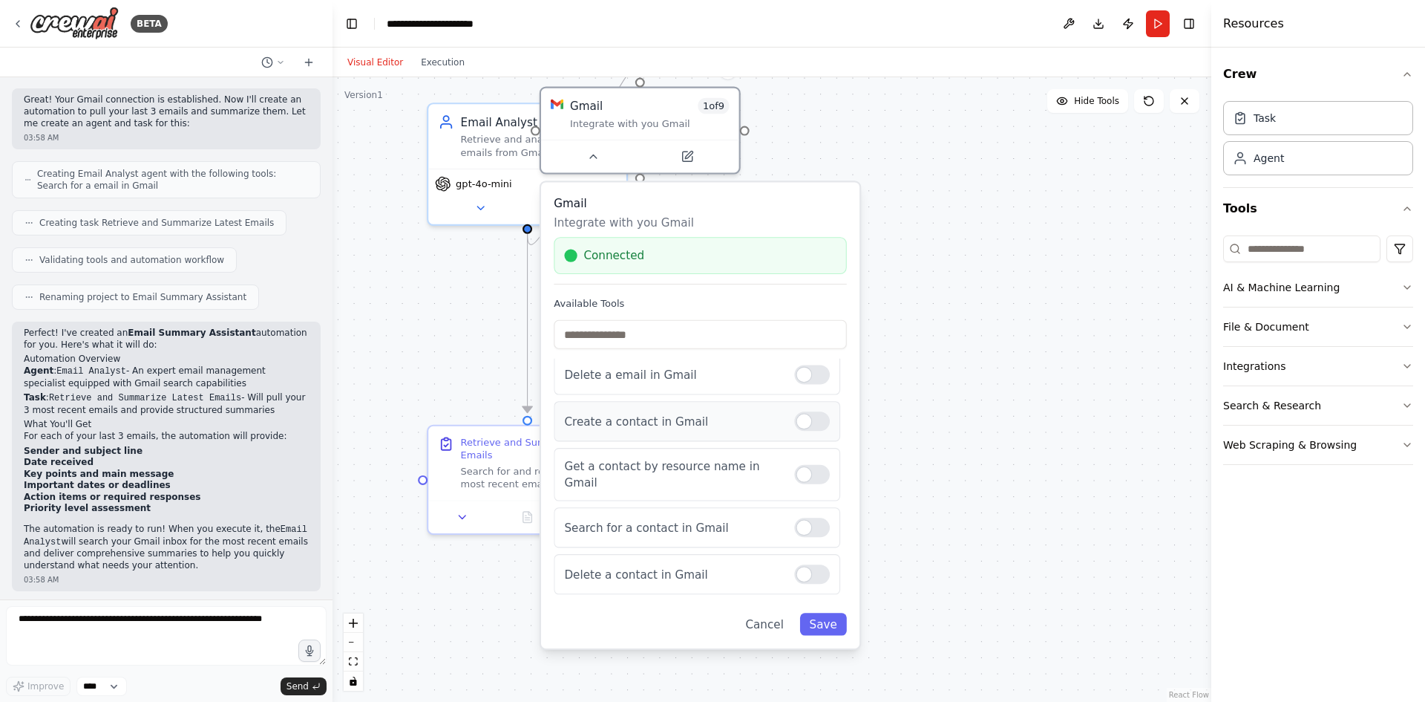
scroll to position [120, 0]
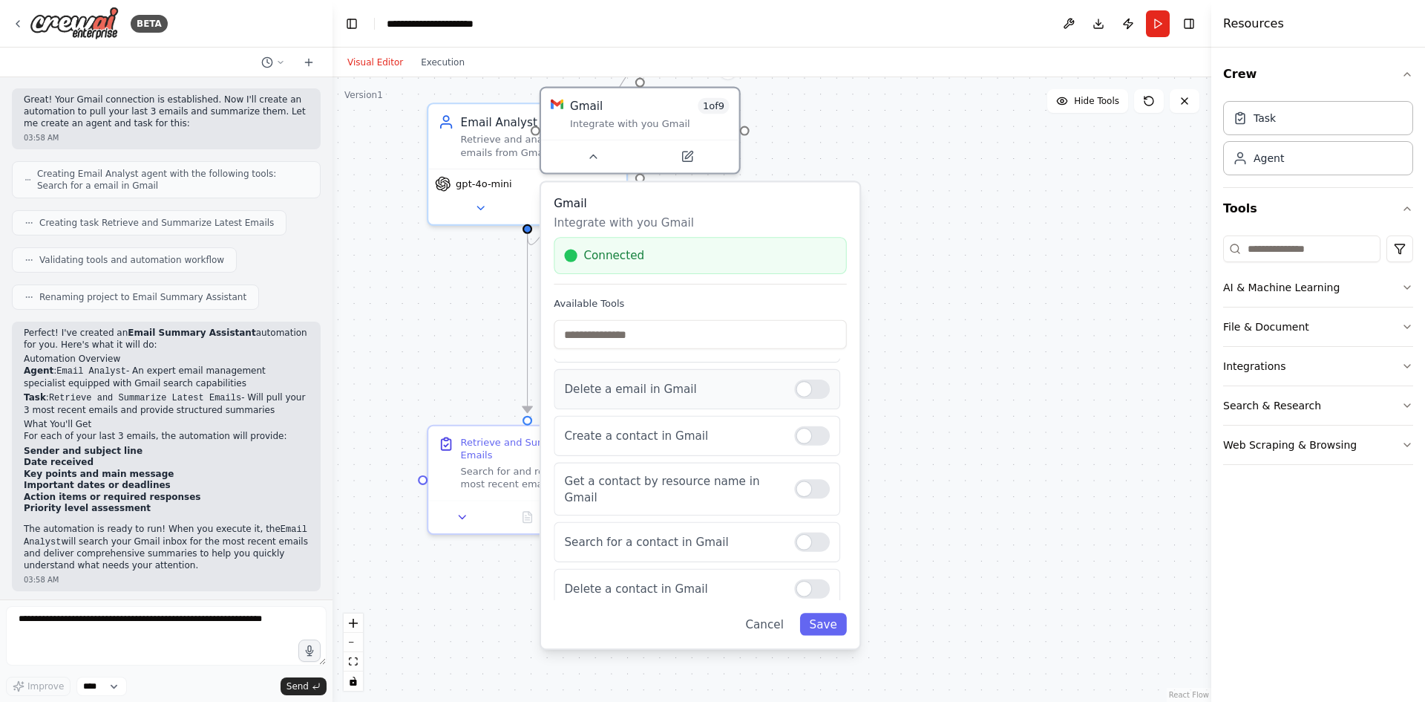
click at [824, 385] on div at bounding box center [812, 388] width 36 height 19
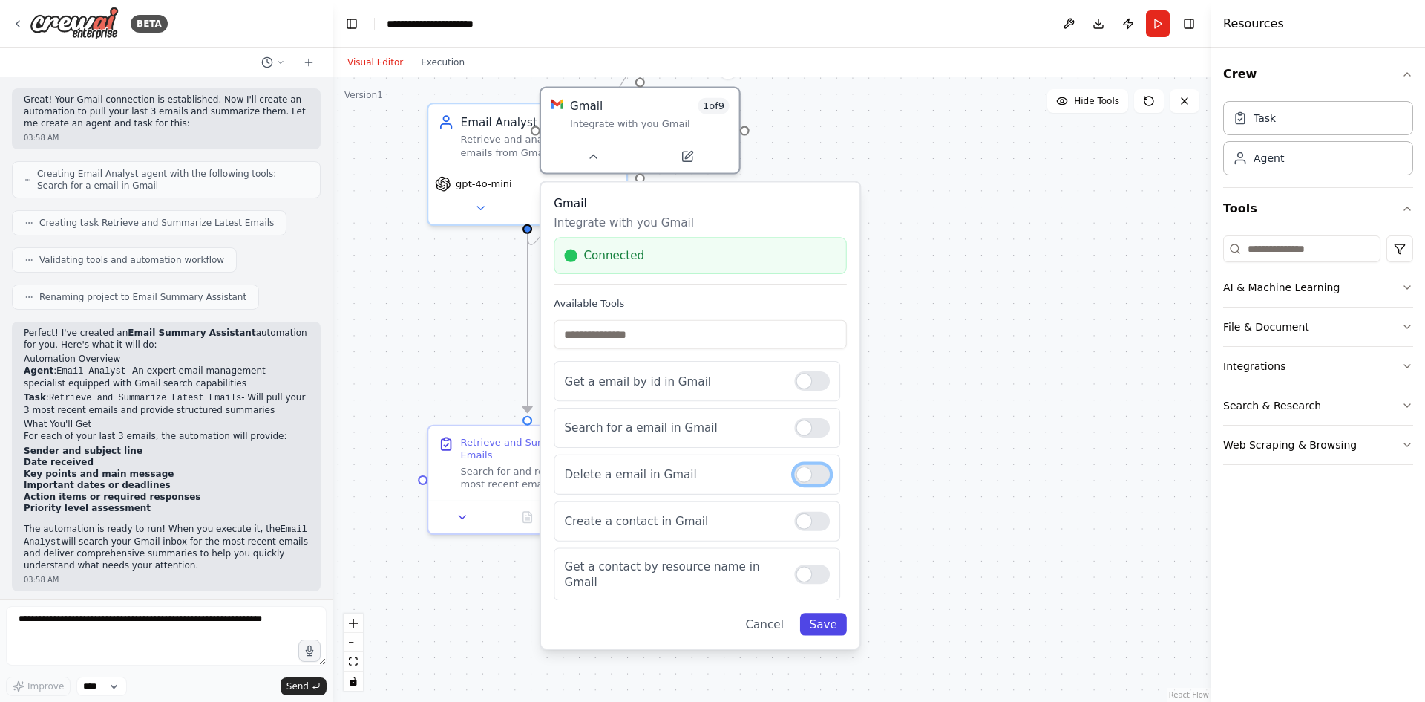
scroll to position [52, 0]
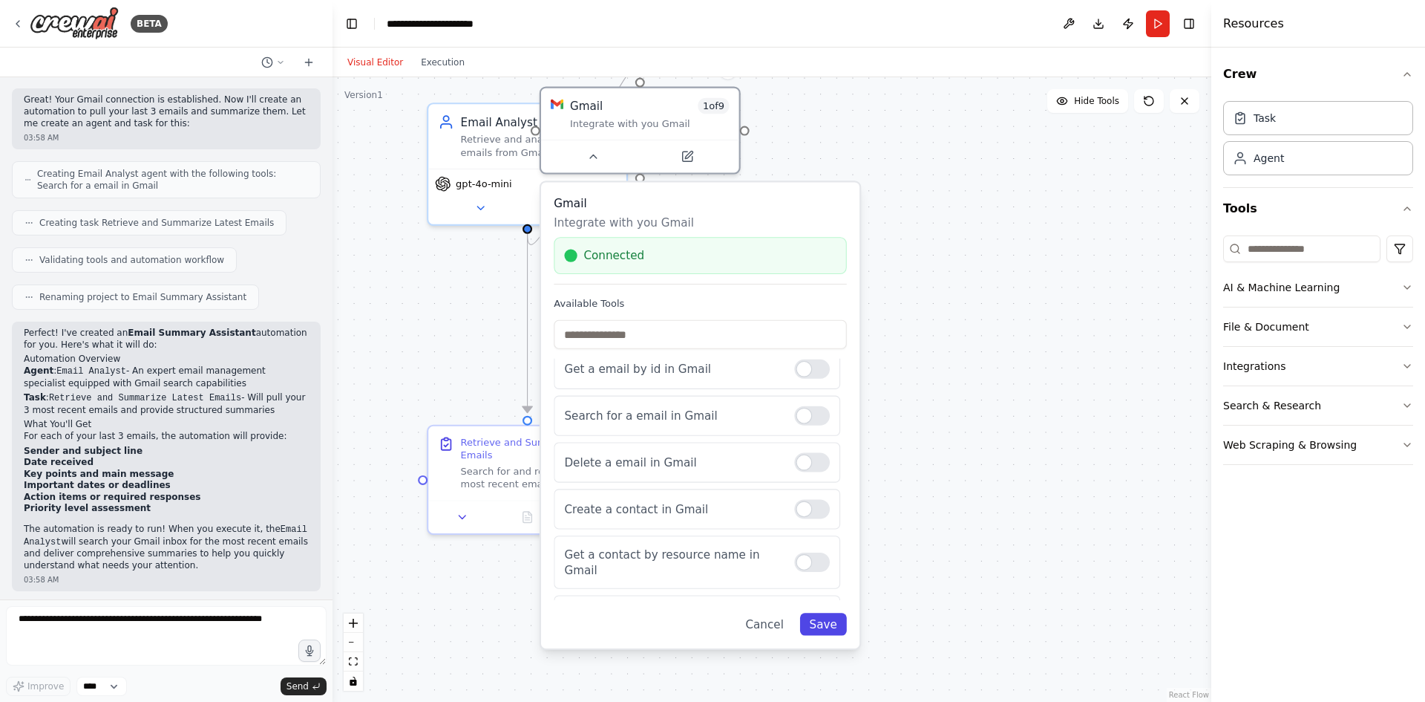
click at [823, 625] on button "Save" at bounding box center [823, 623] width 47 height 22
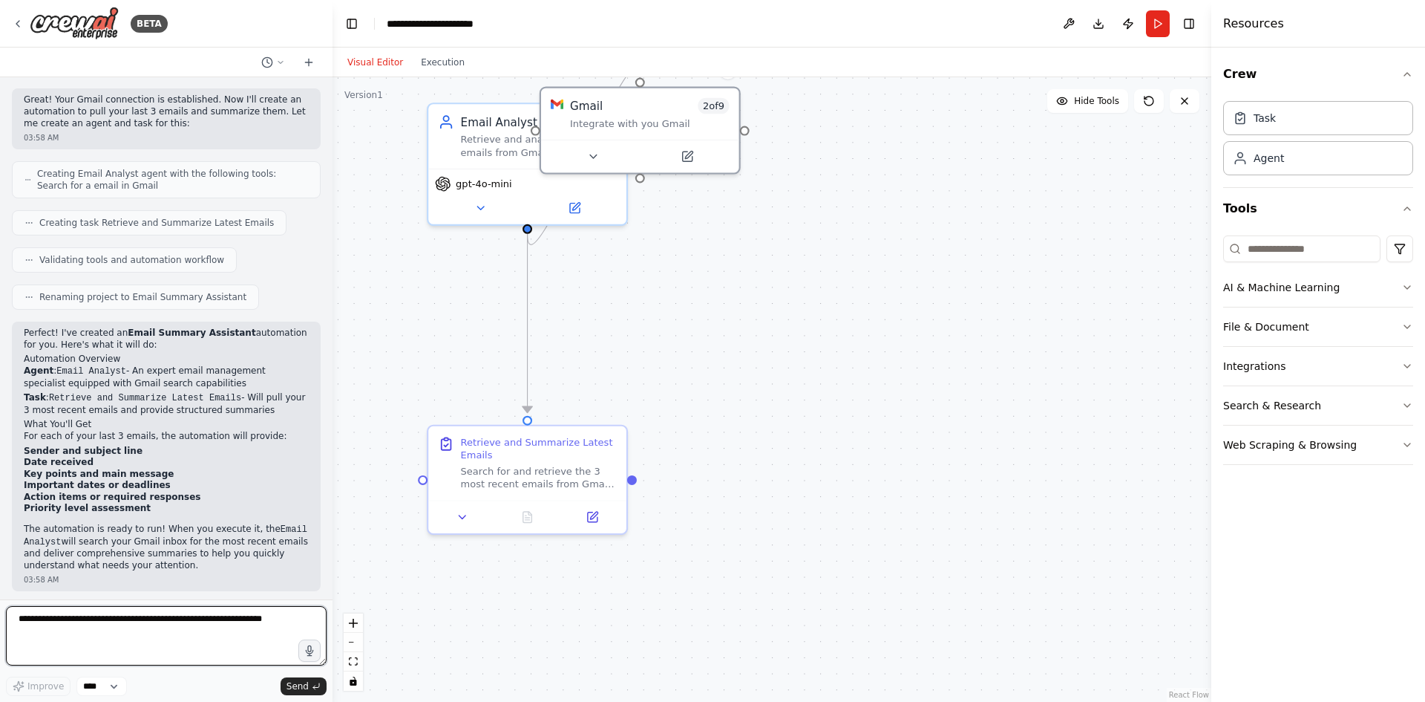
click at [149, 614] on textarea at bounding box center [166, 635] width 321 height 59
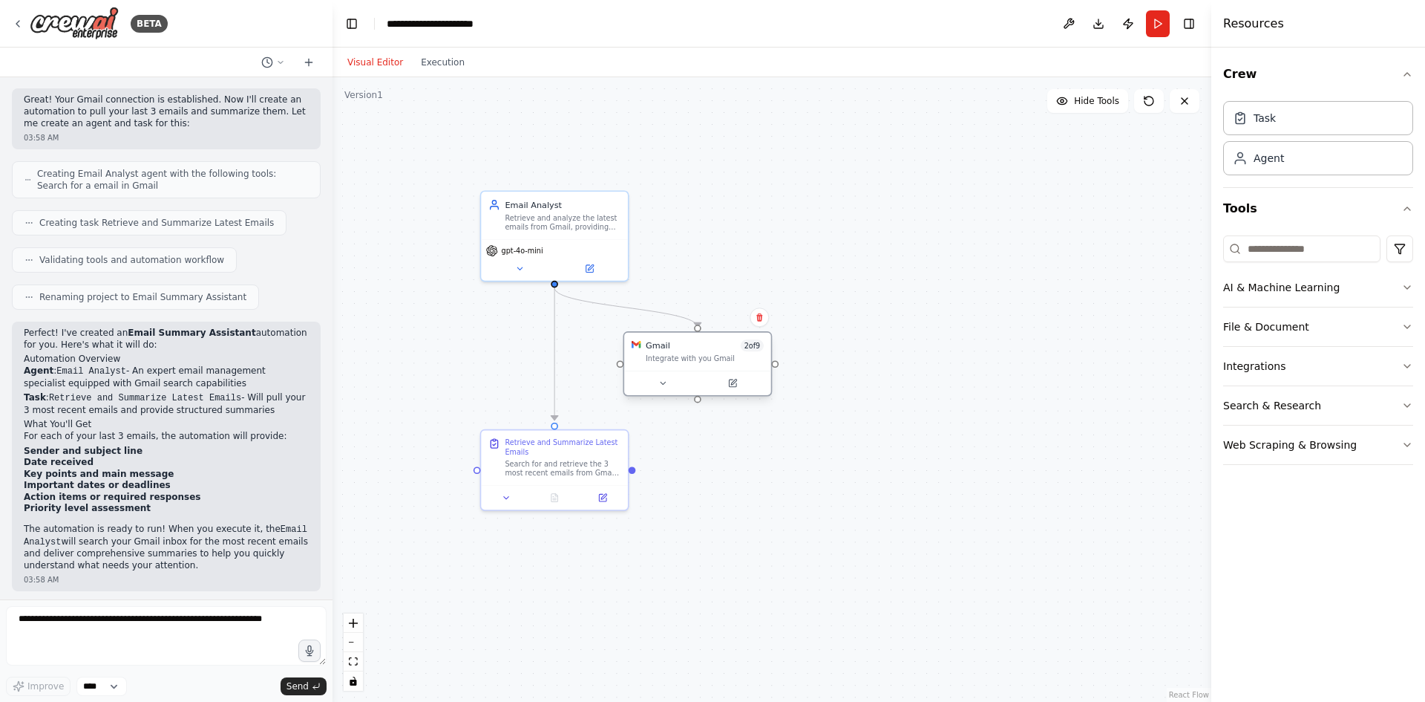
drag, startPoint x: 621, startPoint y: 197, endPoint x: 681, endPoint y: 352, distance: 165.7
click at [681, 352] on div "Gmail 2 of 9 Integrate with you Gmail" at bounding box center [705, 351] width 118 height 24
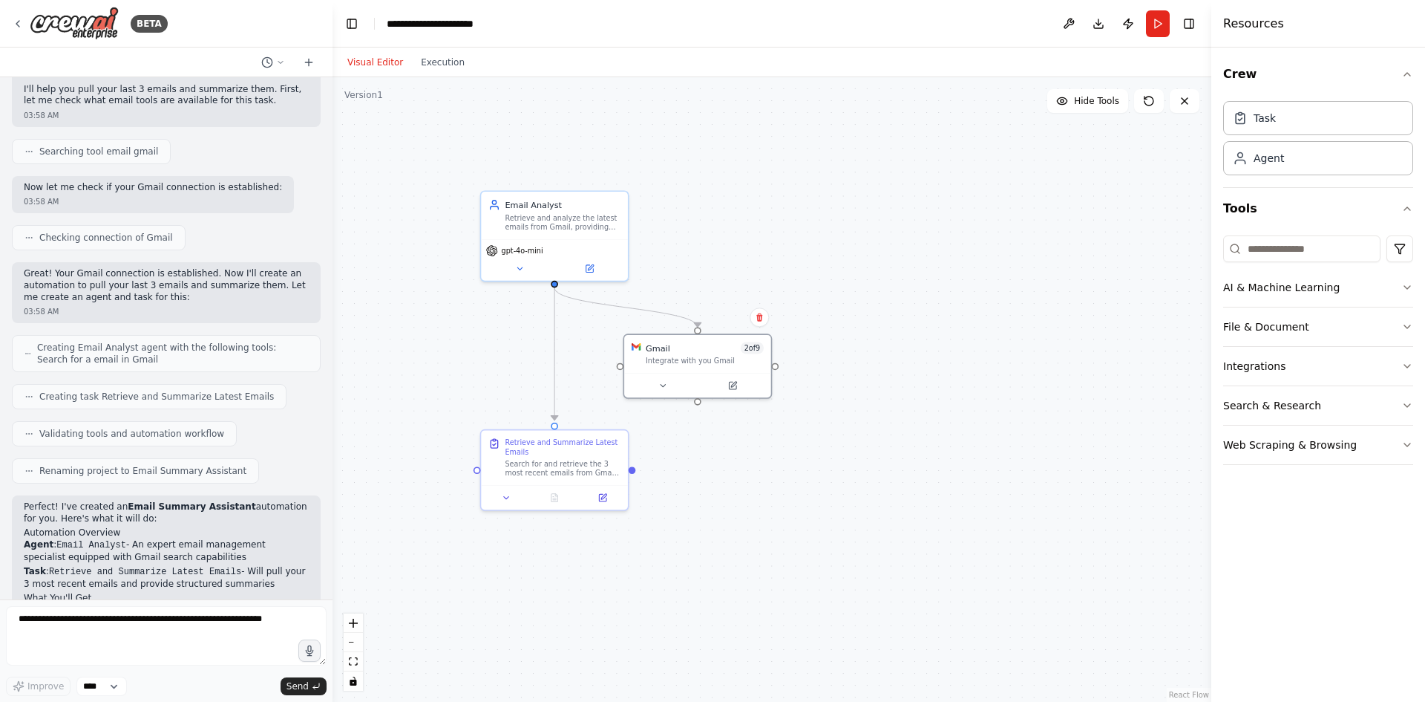
scroll to position [0, 0]
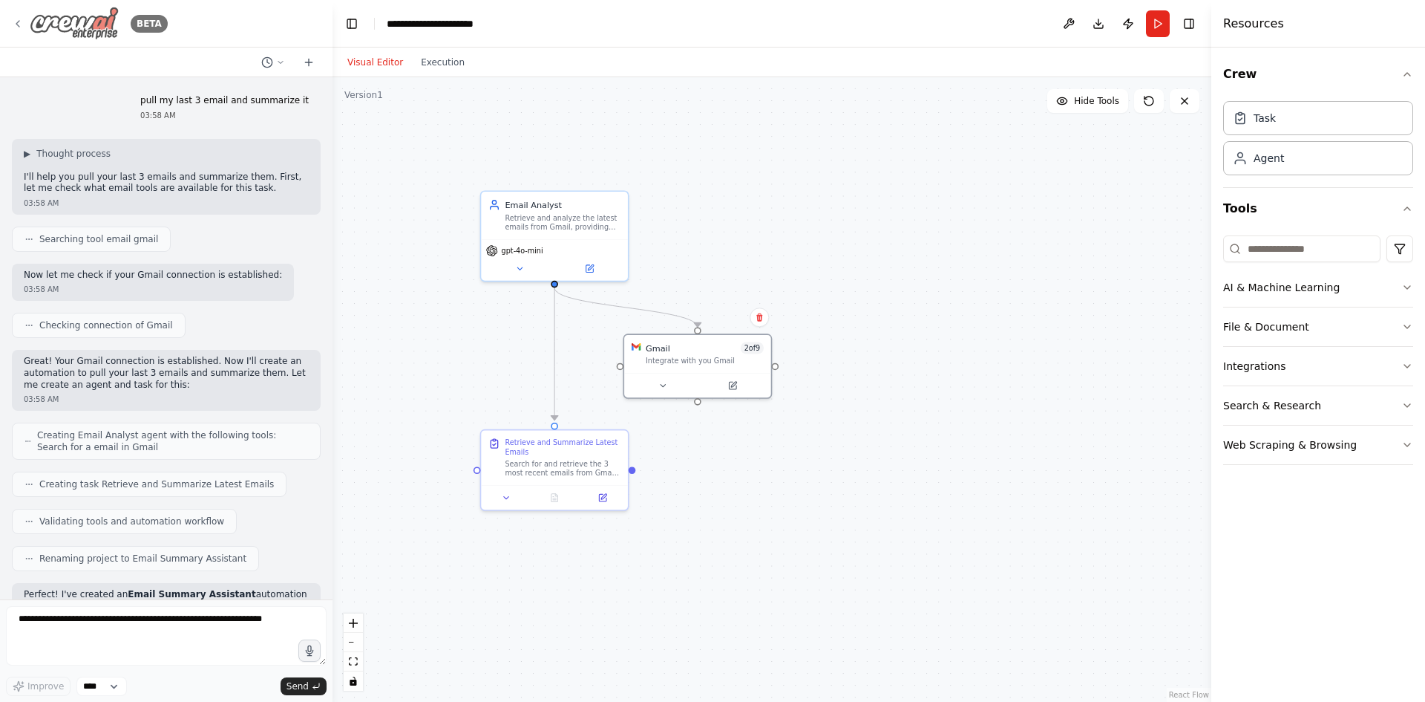
click at [18, 20] on icon at bounding box center [18, 24] width 12 height 12
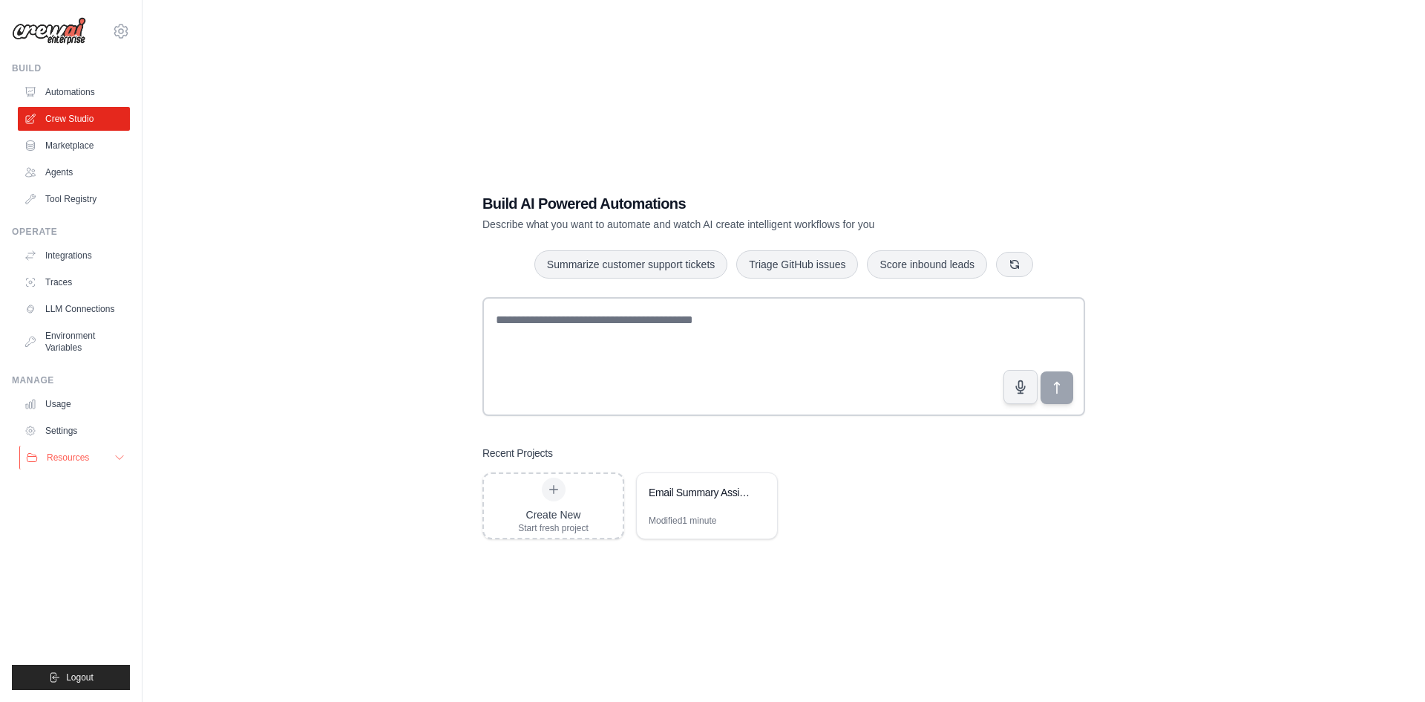
click at [105, 458] on button "Resources" at bounding box center [75, 457] width 112 height 24
click at [111, 454] on button "Resources" at bounding box center [75, 457] width 112 height 24
click at [99, 93] on link "Automations" at bounding box center [75, 92] width 112 height 24
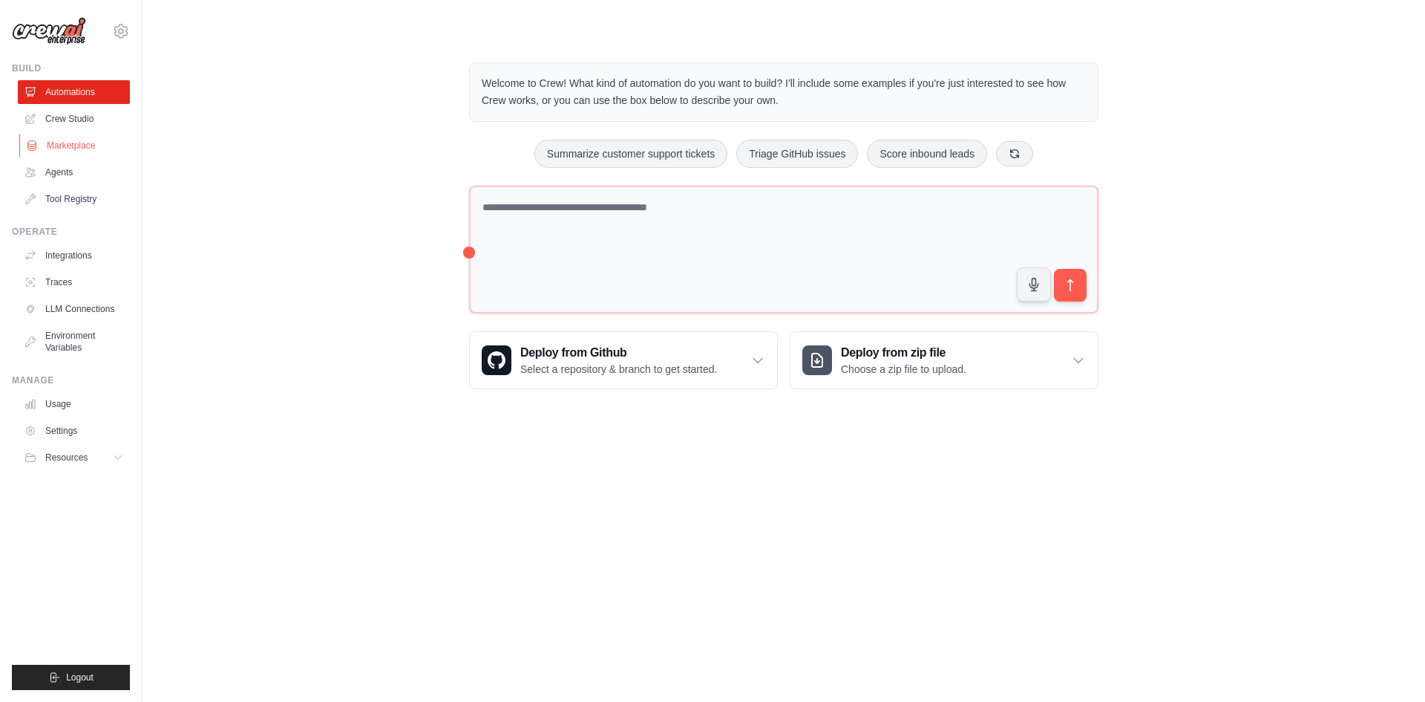
click at [88, 143] on link "Marketplace" at bounding box center [75, 146] width 112 height 24
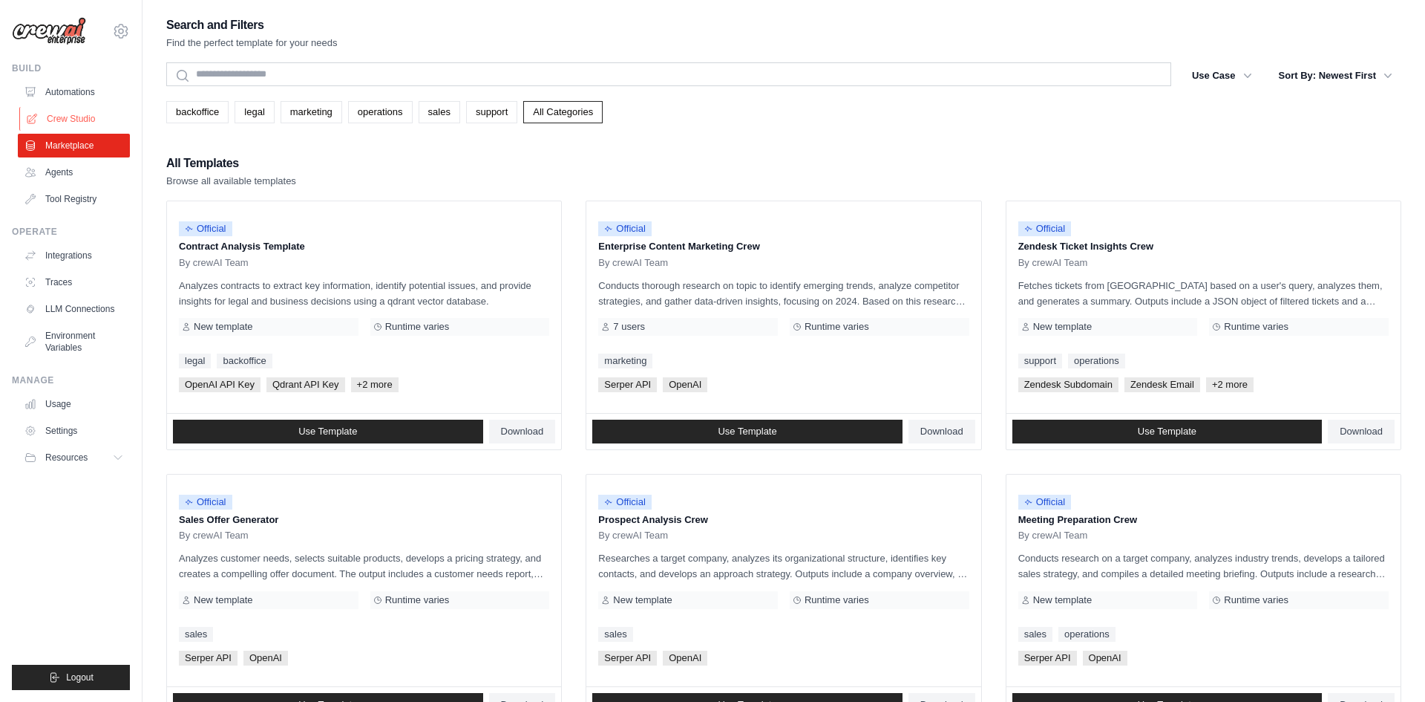
click at [97, 125] on link "Crew Studio" at bounding box center [75, 119] width 112 height 24
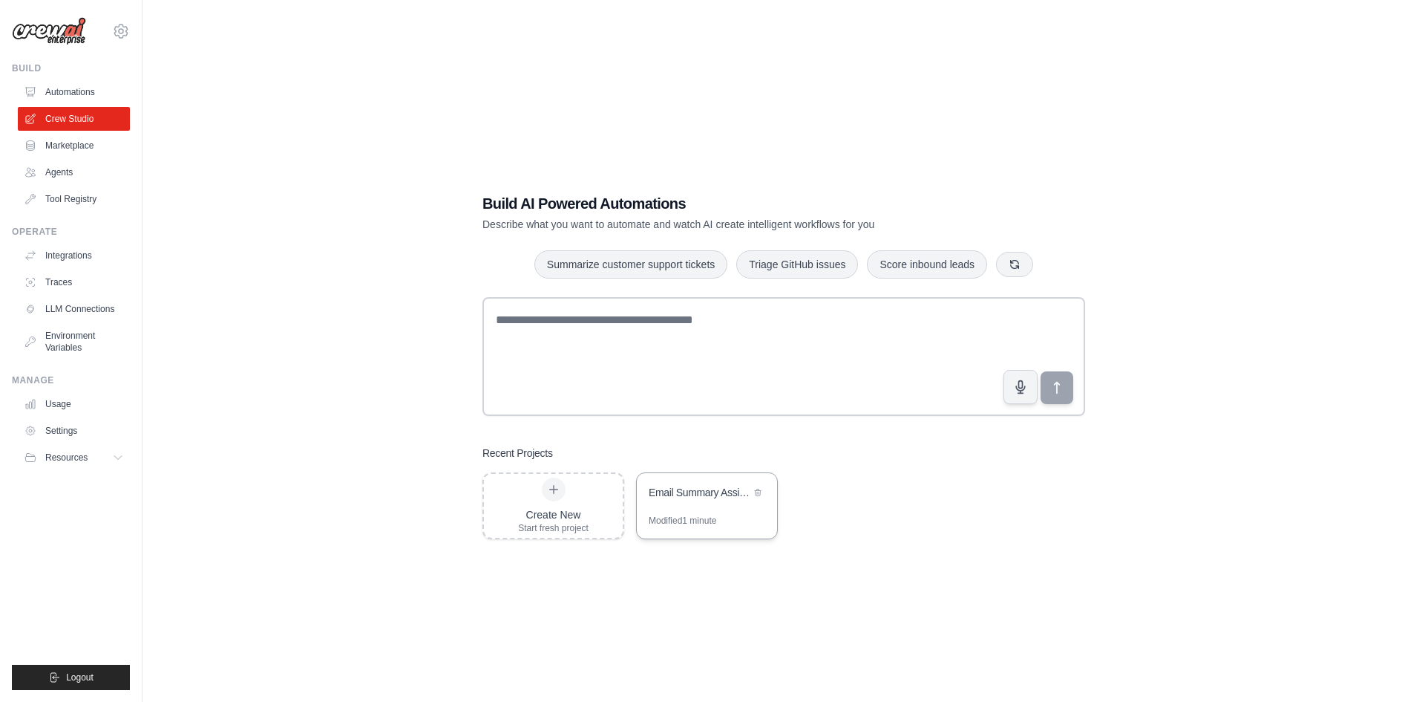
click at [746, 500] on div "Email Summary Assistant" at bounding box center [700, 494] width 102 height 18
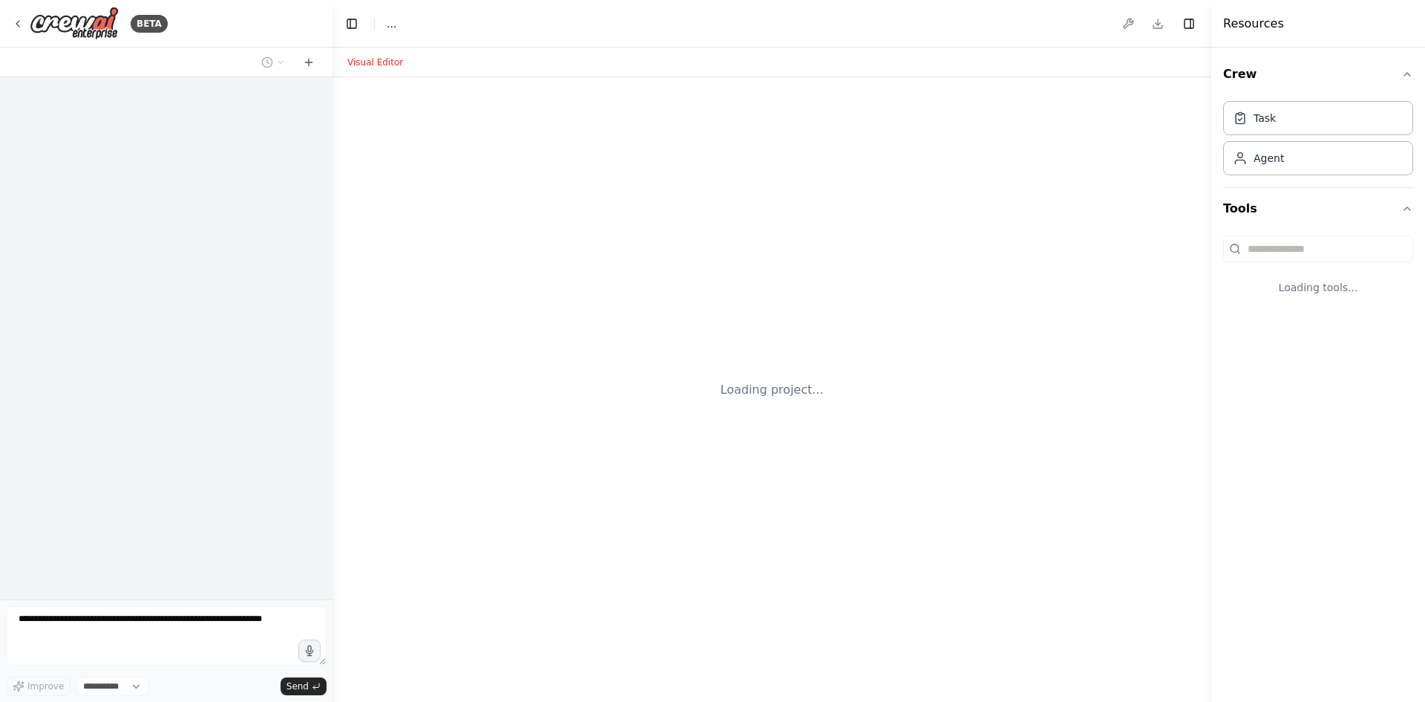
select select "****"
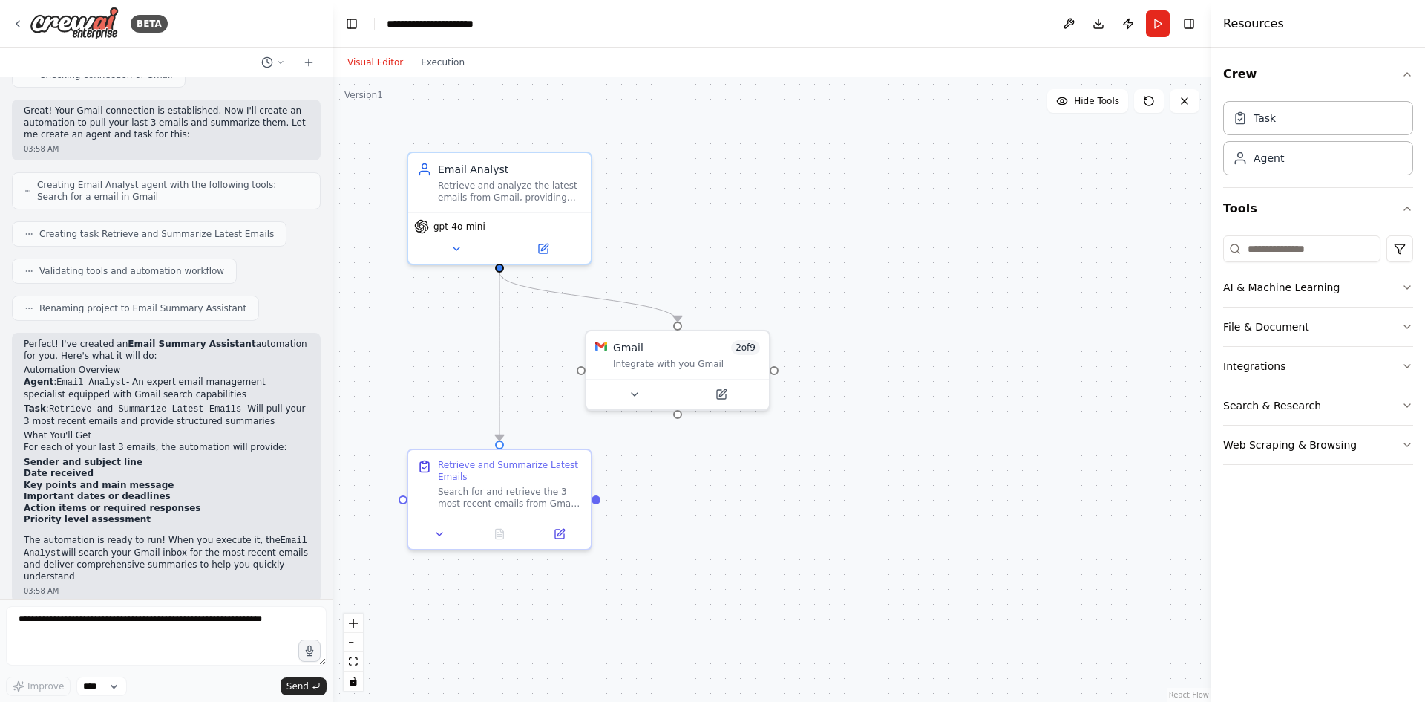
scroll to position [261, 0]
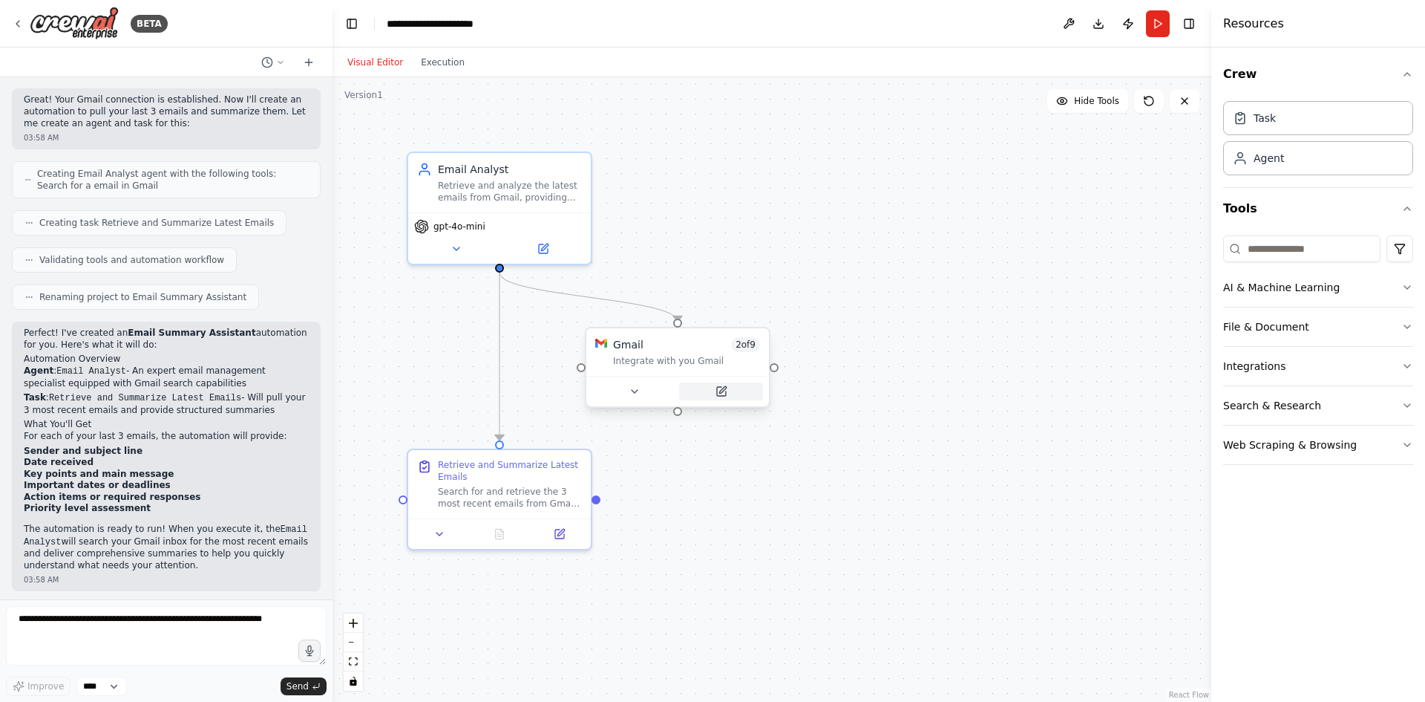
click at [713, 388] on button at bounding box center [721, 391] width 84 height 18
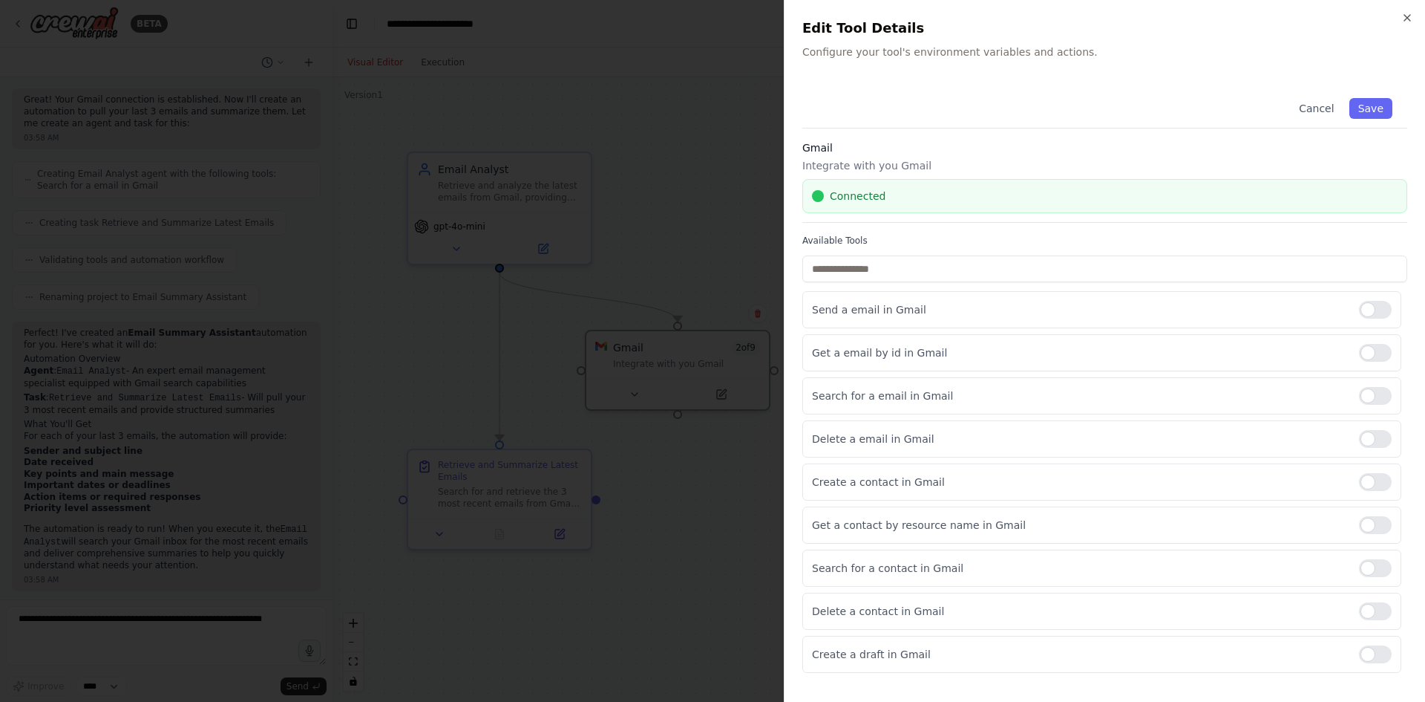
click at [736, 197] on div at bounding box center [712, 351] width 1425 height 702
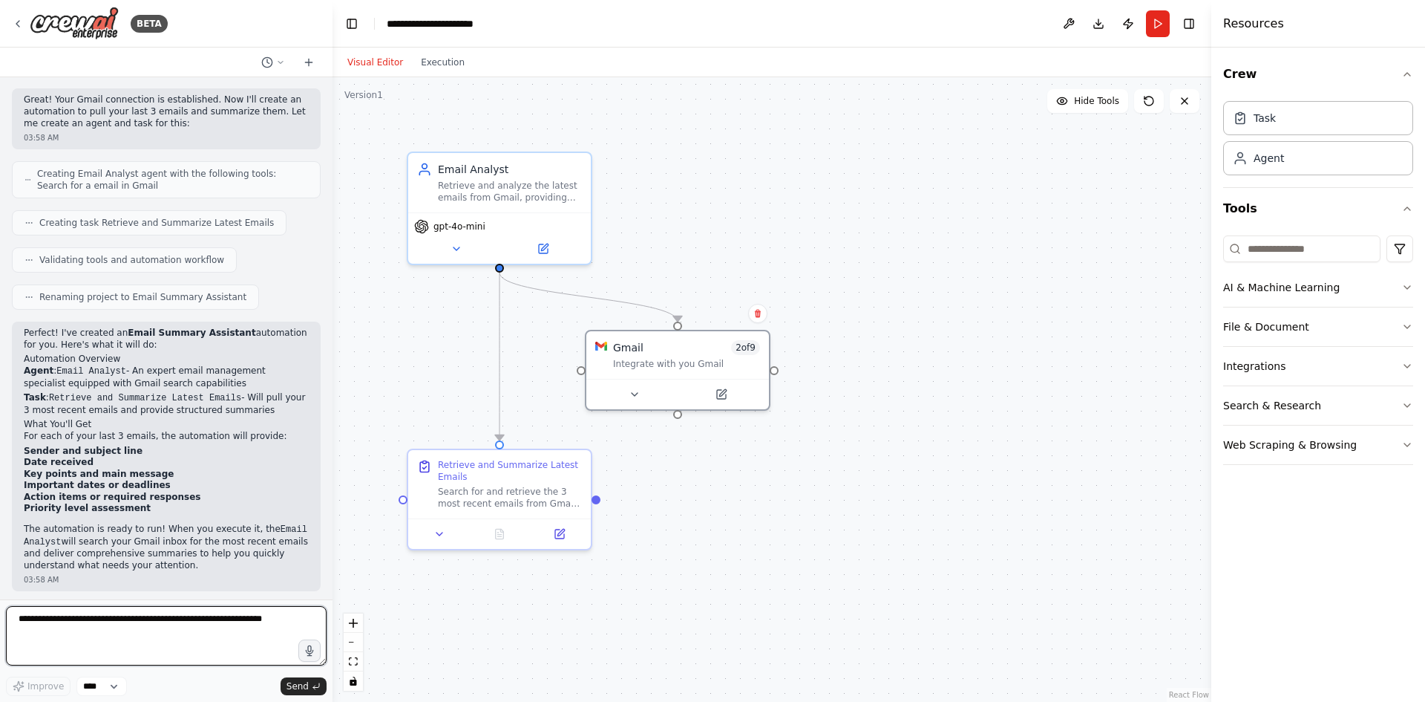
click at [145, 643] on textarea at bounding box center [166, 635] width 321 height 59
type textarea "**********"
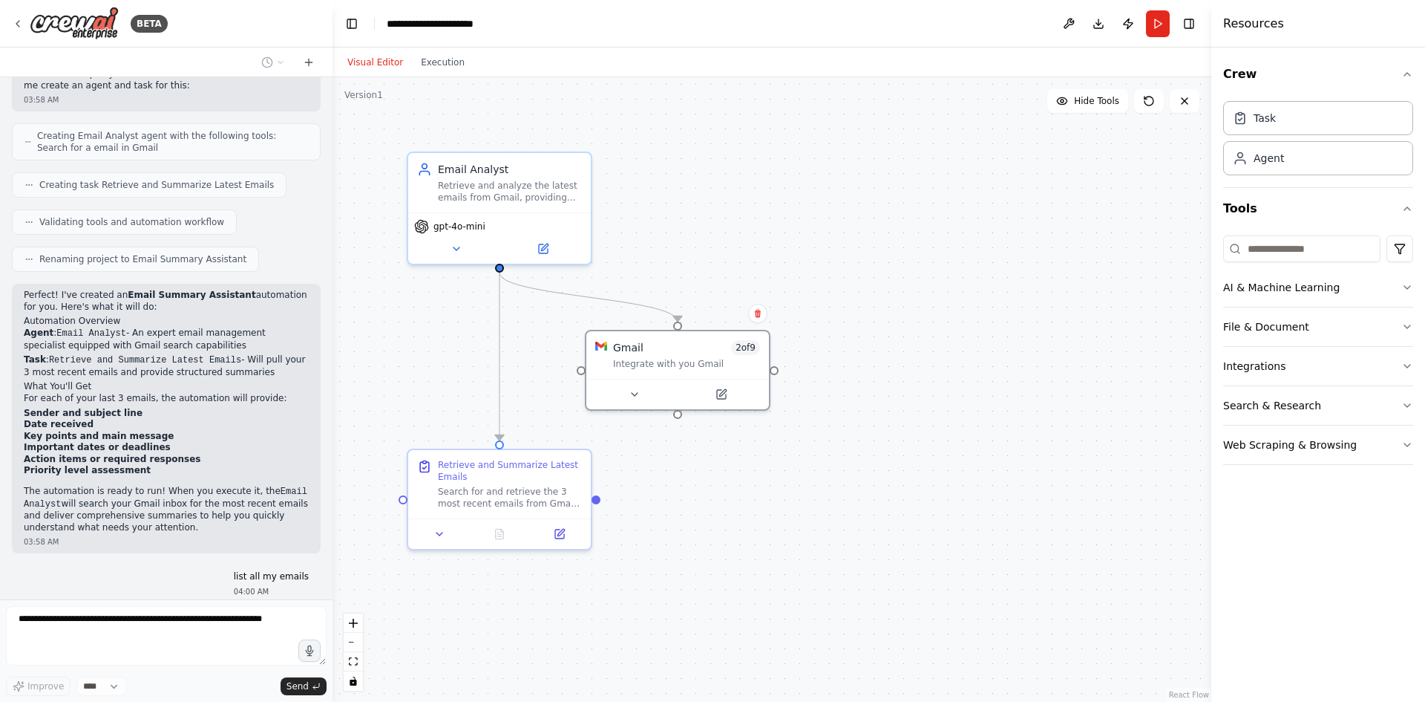
scroll to position [350, 0]
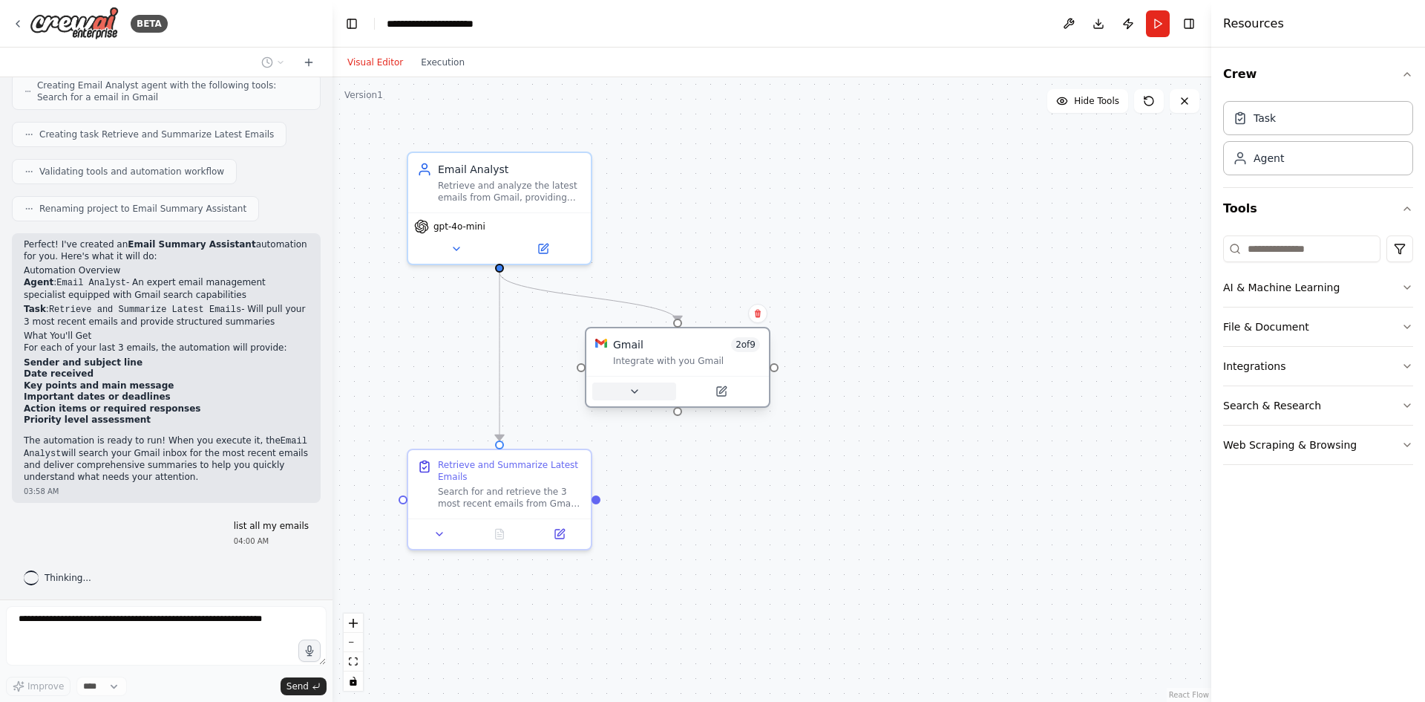
click at [656, 393] on button at bounding box center [634, 391] width 84 height 18
click at [711, 390] on button at bounding box center [721, 391] width 84 height 18
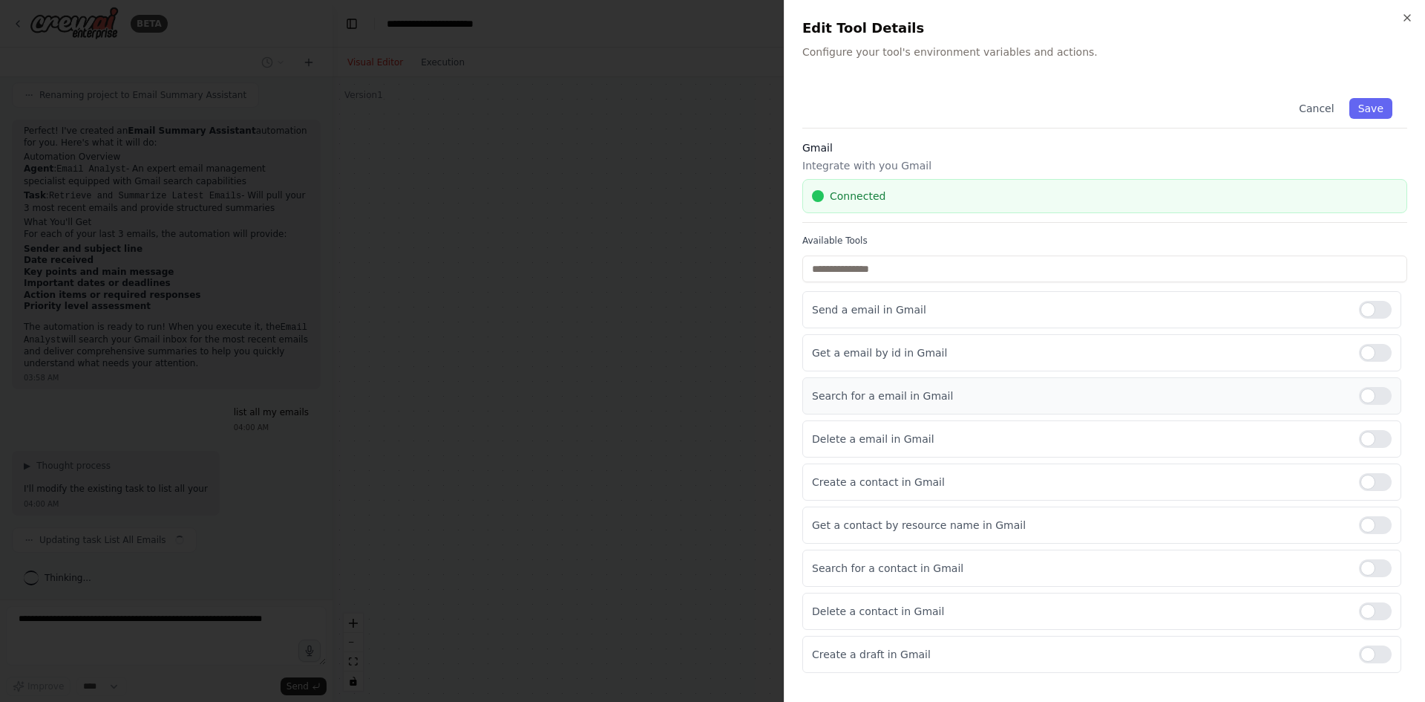
scroll to position [474, 0]
click at [532, 307] on div at bounding box center [712, 351] width 1425 height 702
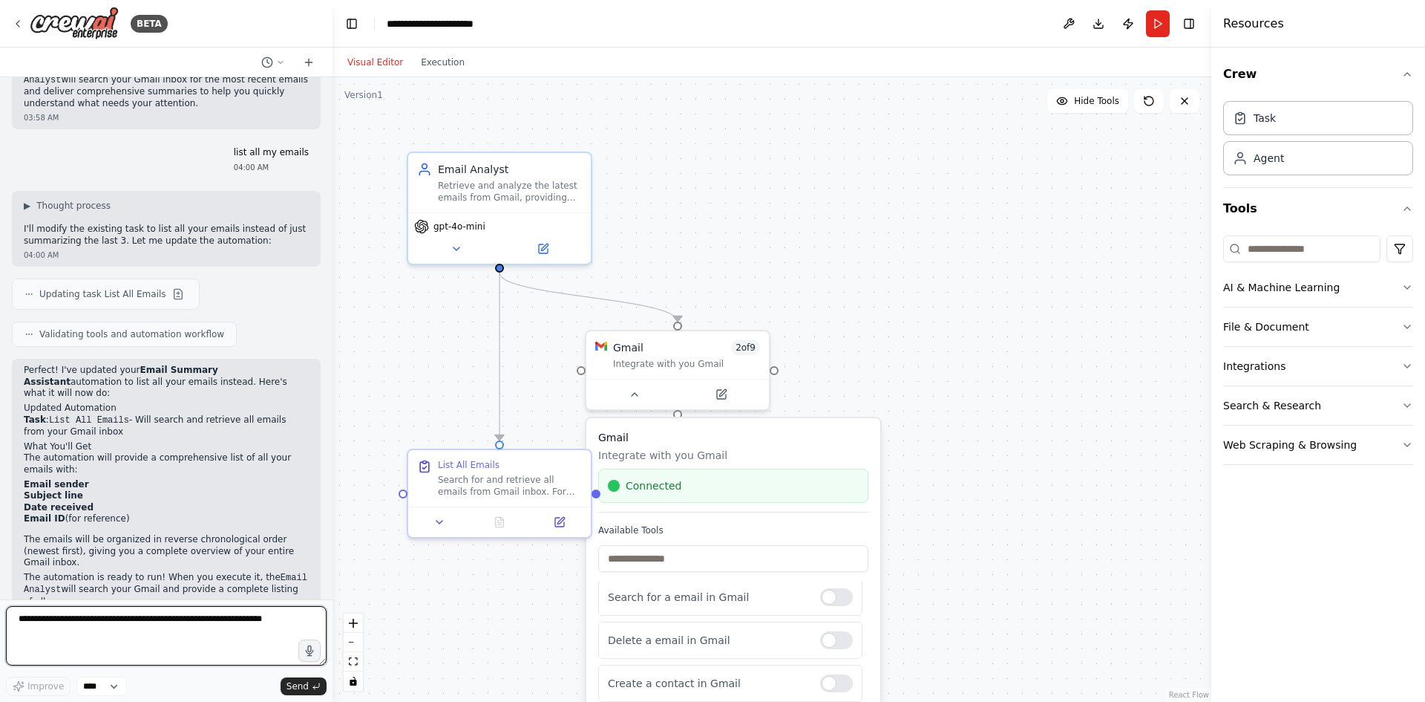
scroll to position [734, 0]
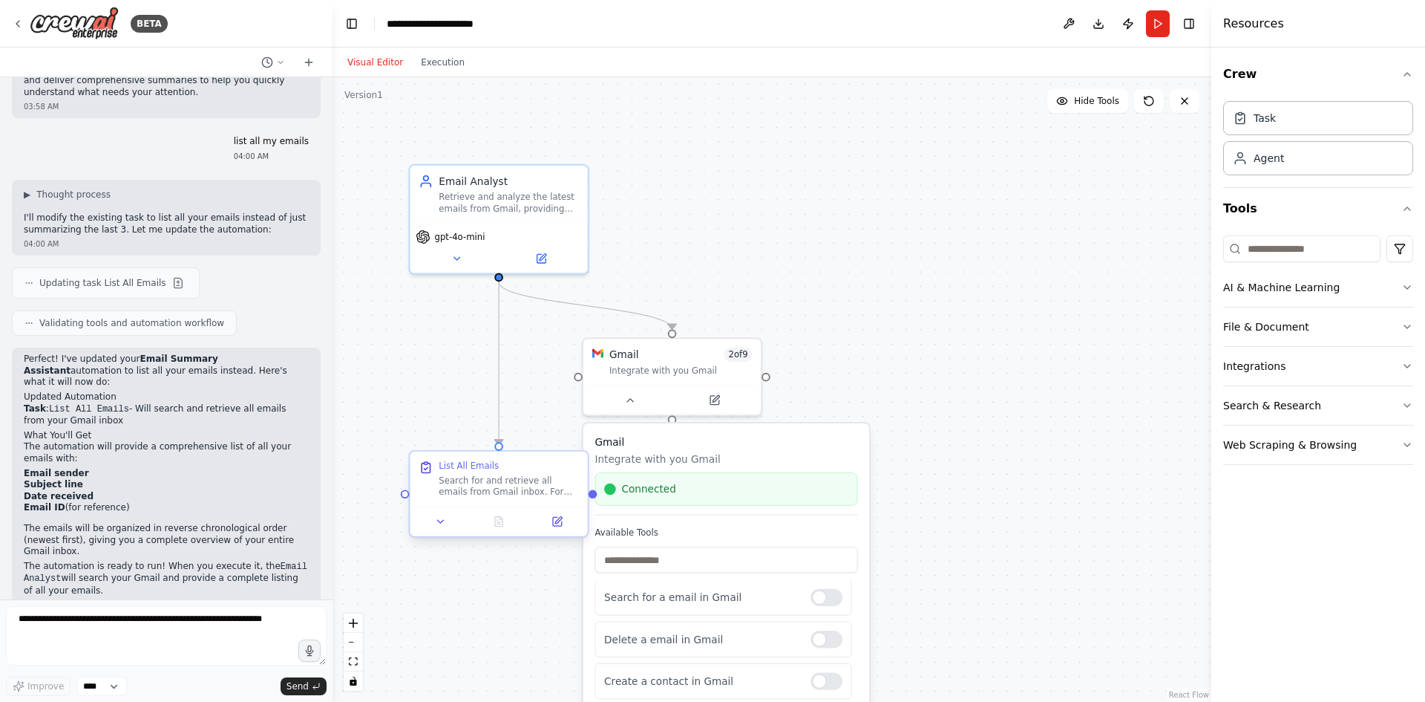
click at [479, 465] on div "List All Emails" at bounding box center [469, 466] width 60 height 12
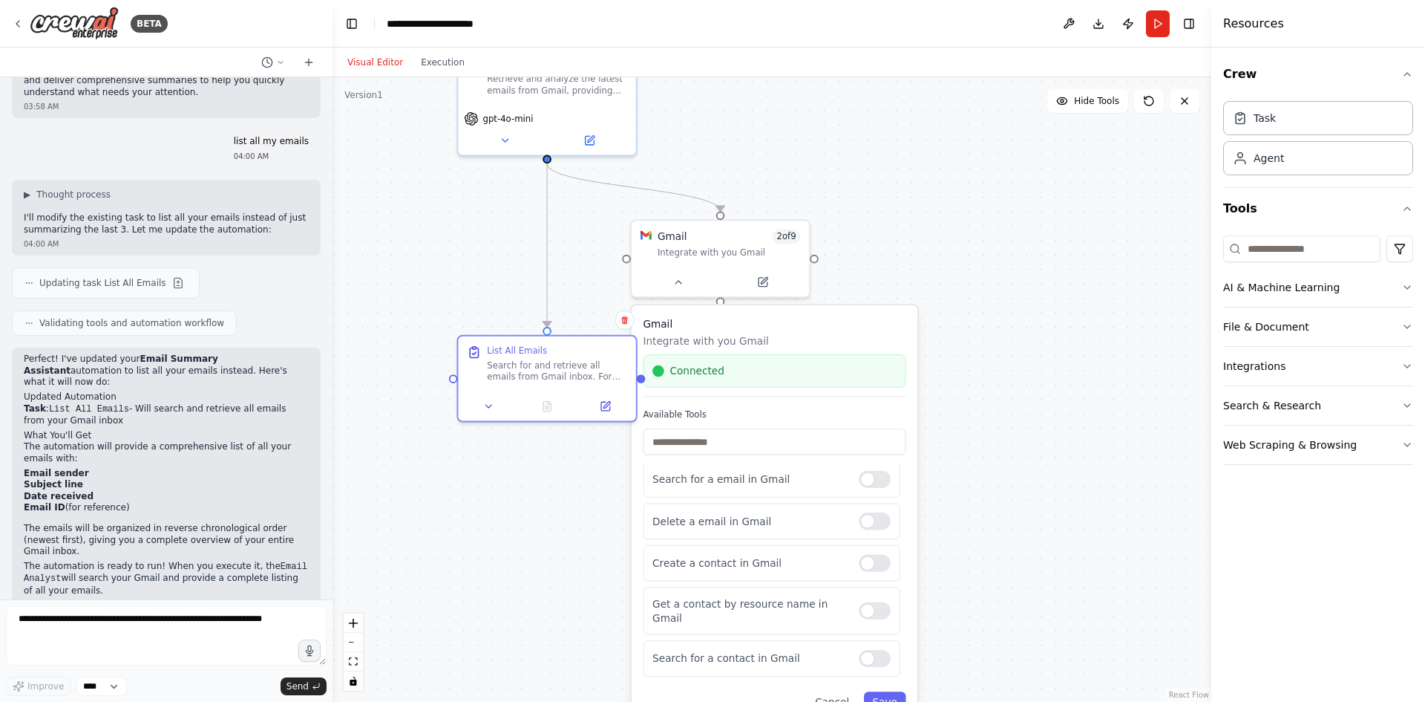
drag, startPoint x: 977, startPoint y: 484, endPoint x: 1036, endPoint y: 318, distance: 176.6
click at [1036, 318] on div ".deletable-edge-delete-btn { width: 20px; height: 20px; border: 0px solid #ffff…" at bounding box center [772, 389] width 879 height 624
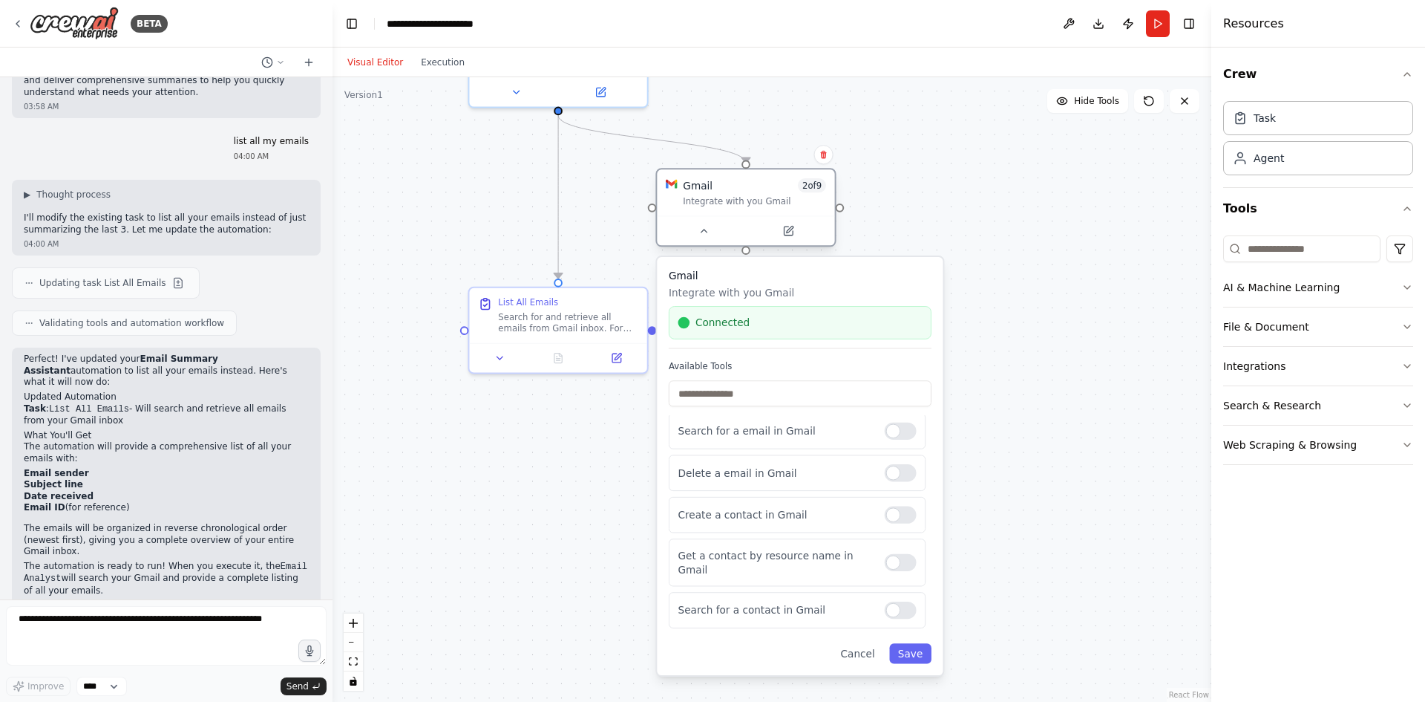
drag, startPoint x: 728, startPoint y: 198, endPoint x: 776, endPoint y: 170, distance: 55.9
click at [777, 195] on div "Integrate with you Gmail" at bounding box center [754, 201] width 143 height 12
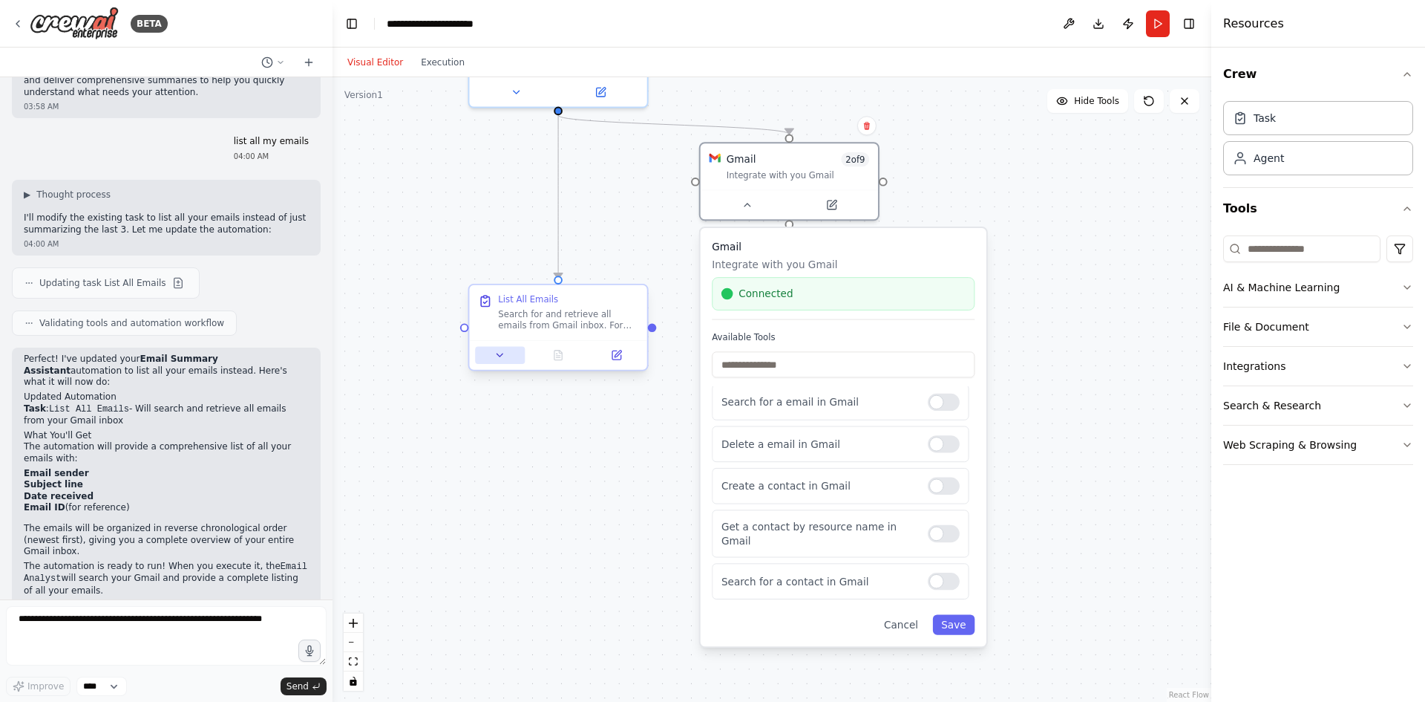
click at [505, 347] on button at bounding box center [500, 355] width 50 height 17
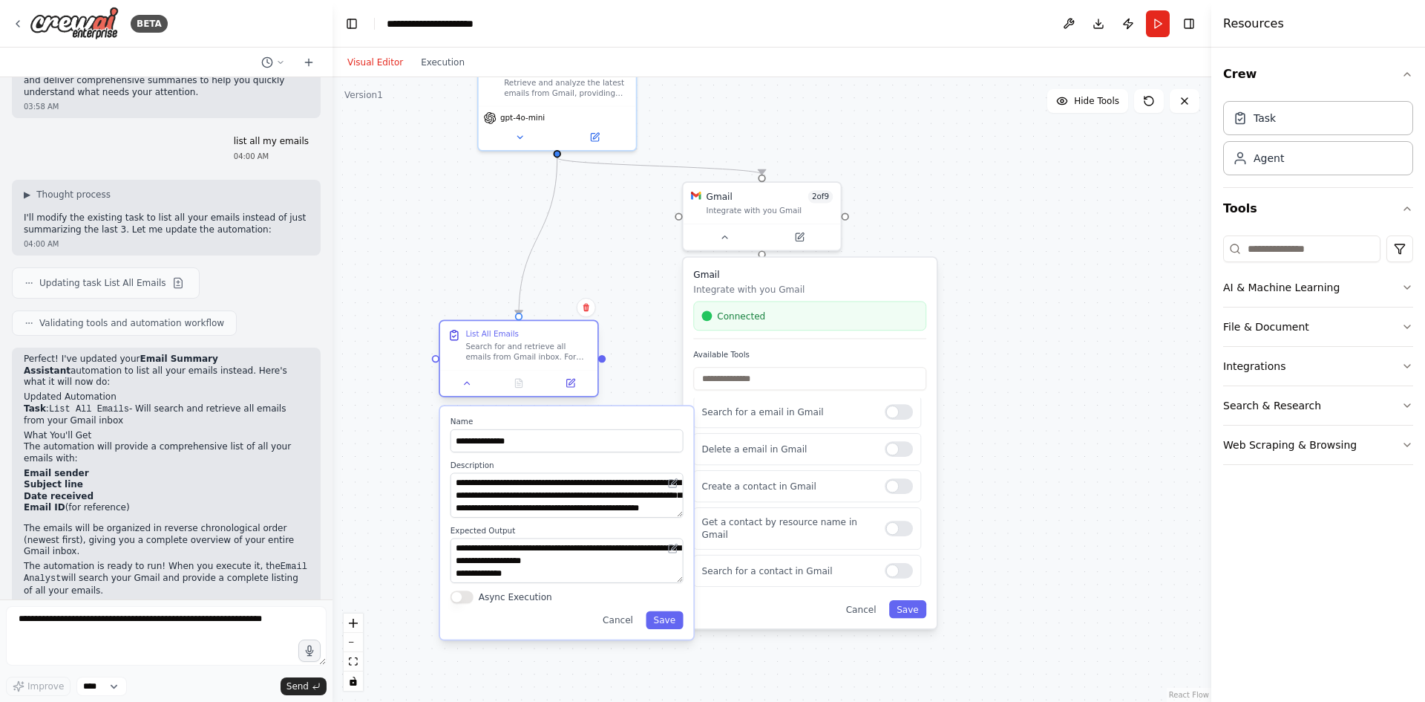
drag, startPoint x: 615, startPoint y: 342, endPoint x: 576, endPoint y: 351, distance: 39.6
click at [576, 351] on div "Search for and retrieve all emails from Gmail inbox. For each email, extract ba…" at bounding box center [527, 351] width 124 height 21
click at [652, 341] on div ".deletable-edge-delete-btn { width: 20px; height: 20px; border: 0px solid #ffff…" at bounding box center [772, 389] width 879 height 624
click at [13, 26] on icon at bounding box center [18, 24] width 12 height 12
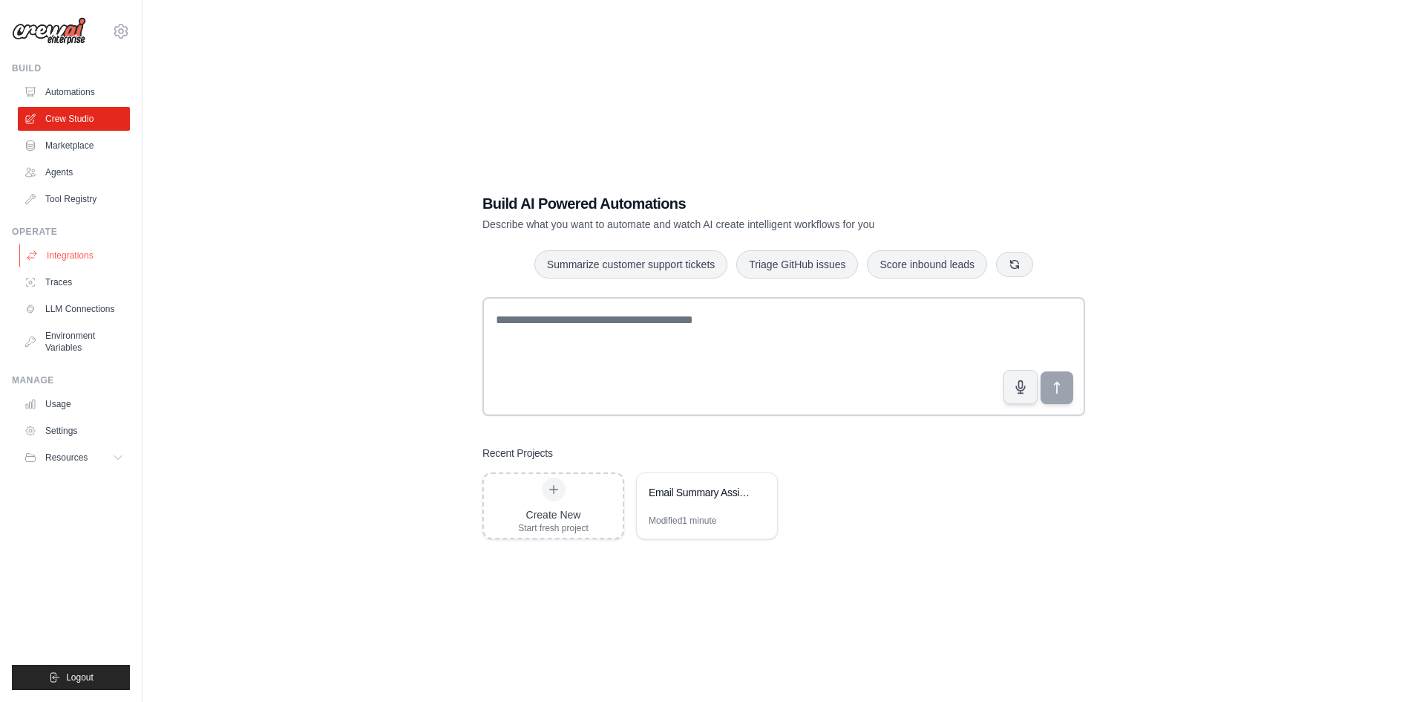
click at [99, 252] on link "Integrations" at bounding box center [75, 255] width 112 height 24
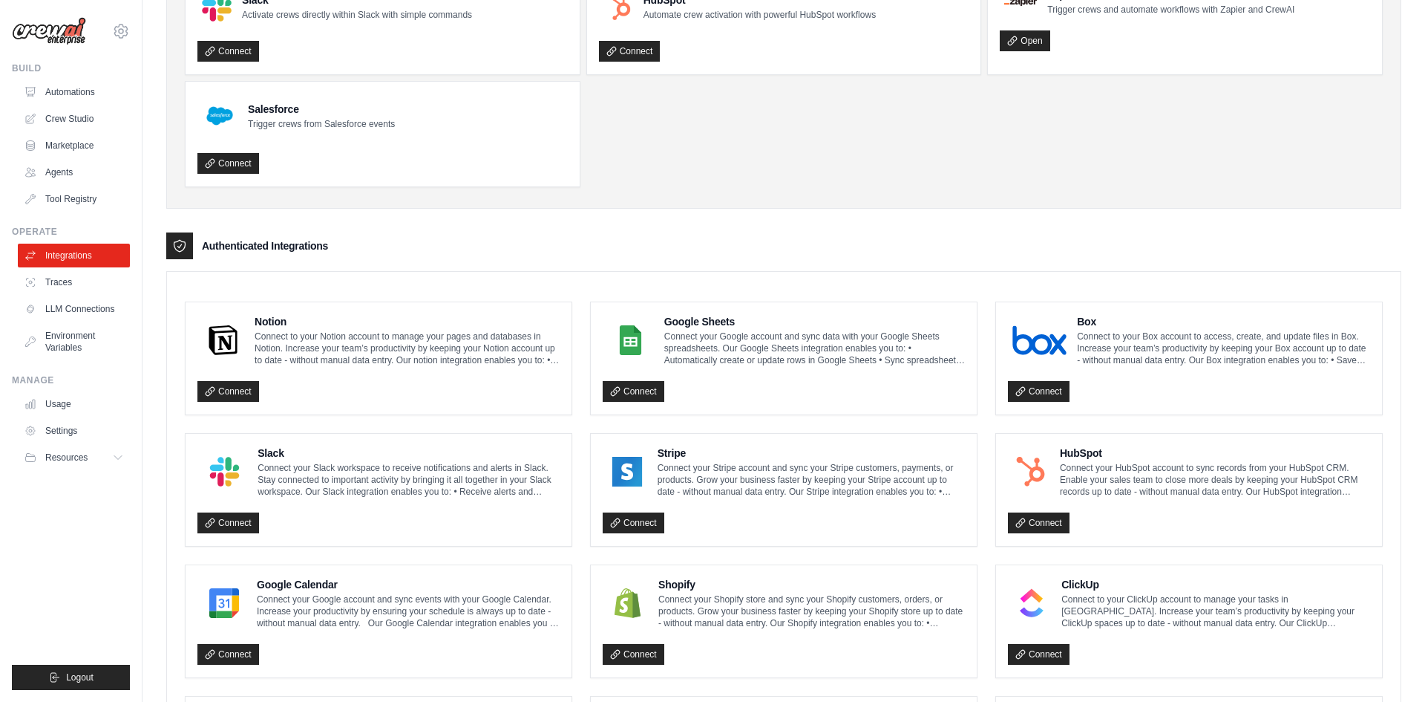
scroll to position [690, 0]
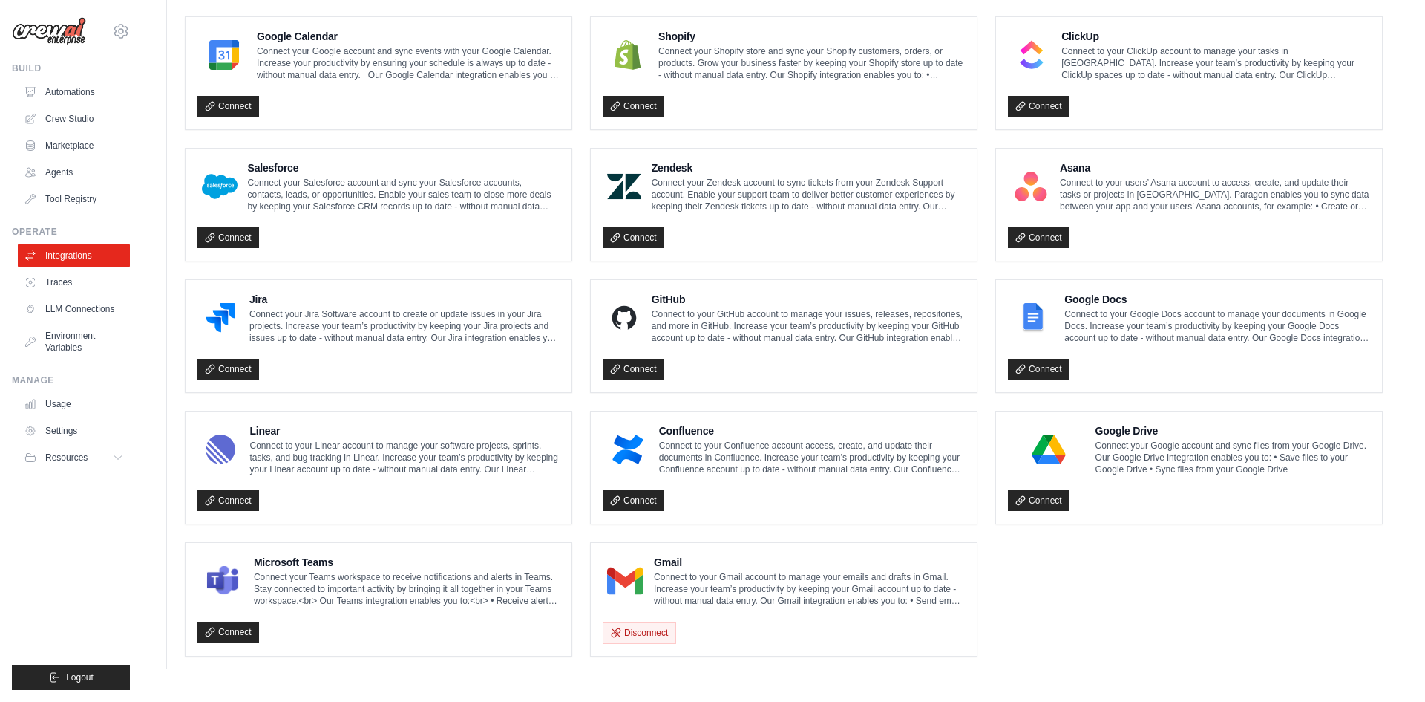
click at [666, 582] on p "Connect to your Gmail account to manage your emails and drafts in Gmail. Increa…" at bounding box center [809, 589] width 311 height 36
click at [604, 579] on div at bounding box center [625, 580] width 45 height 39
click at [627, 569] on img at bounding box center [625, 581] width 36 height 30
click at [673, 555] on h4 "Gmail" at bounding box center [809, 562] width 311 height 15
click at [670, 558] on h4 "Gmail" at bounding box center [809, 562] width 311 height 15
